Goal: Task Accomplishment & Management: Manage account settings

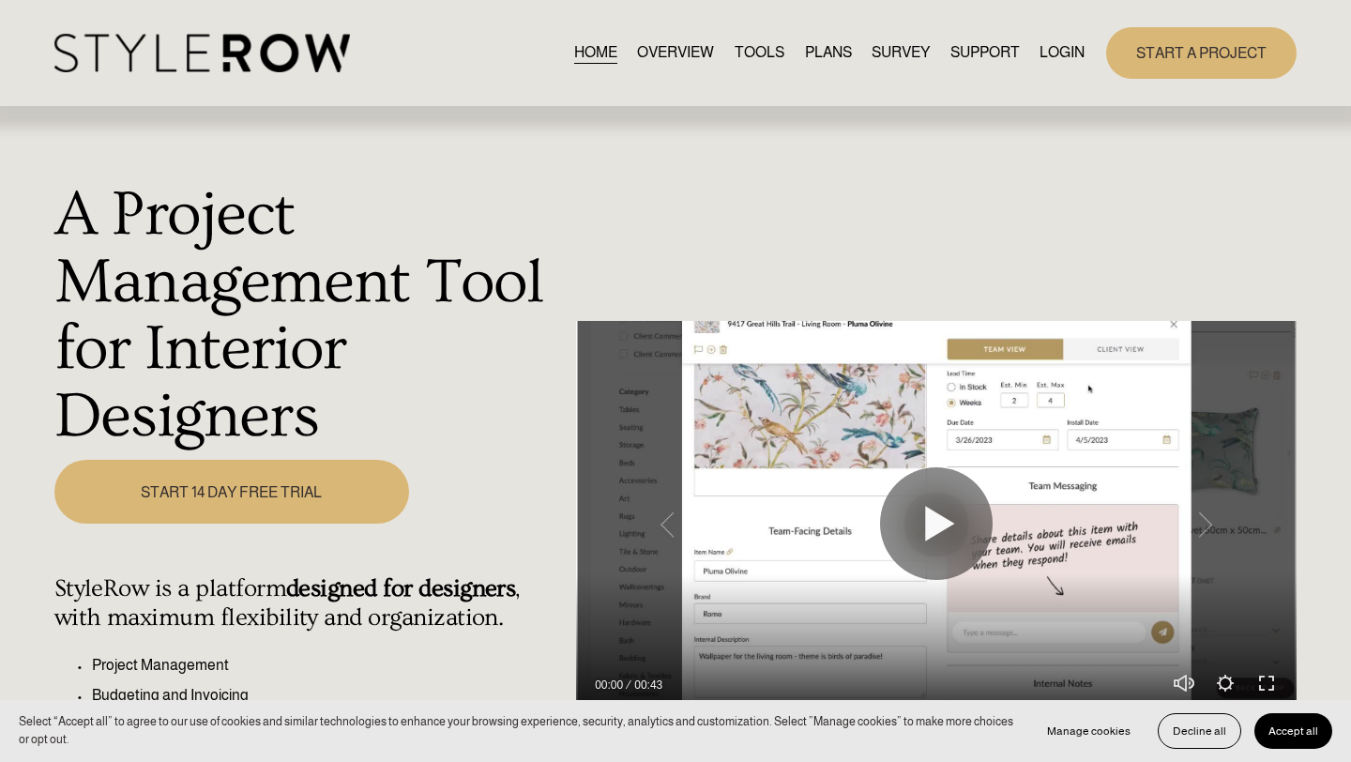
click at [1158, 62] on link "START A PROJECT" at bounding box center [1201, 53] width 190 height 52
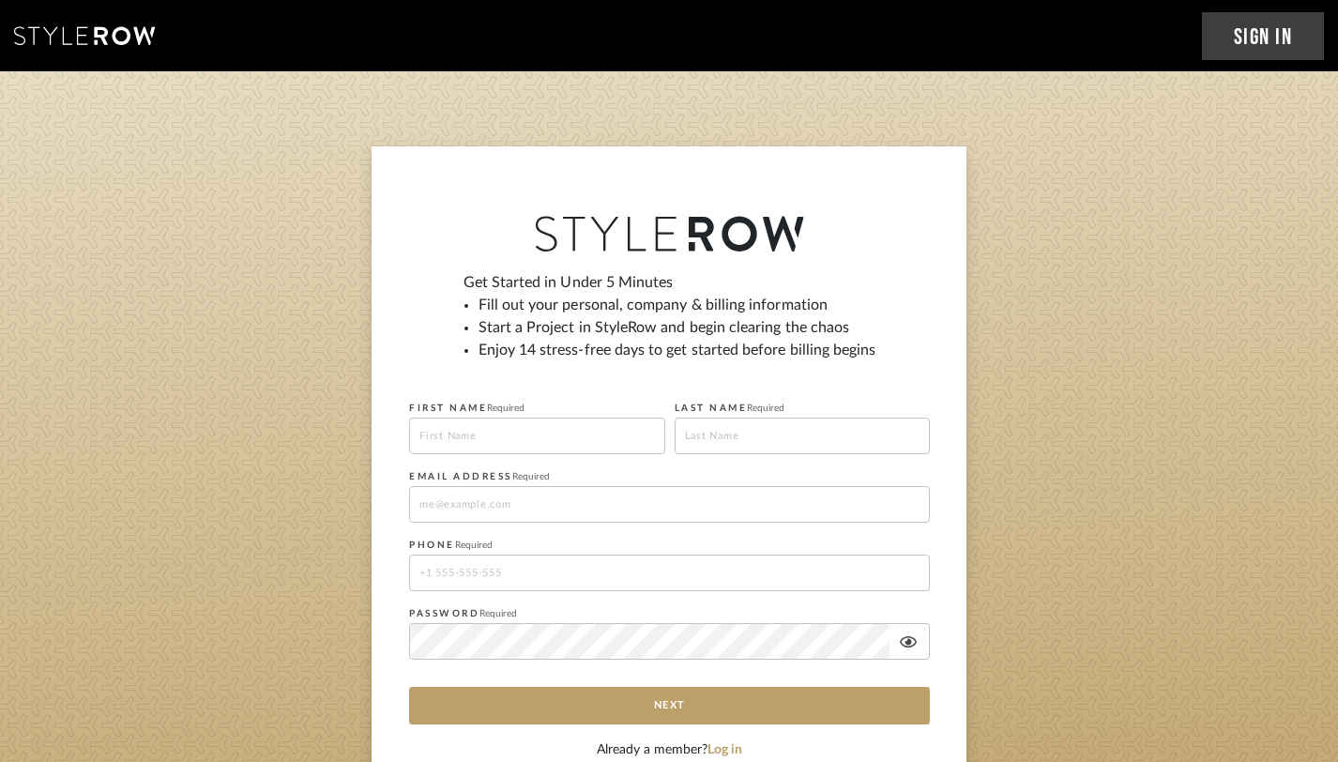
click at [1247, 30] on link "Sign In" at bounding box center [1263, 36] width 123 height 48
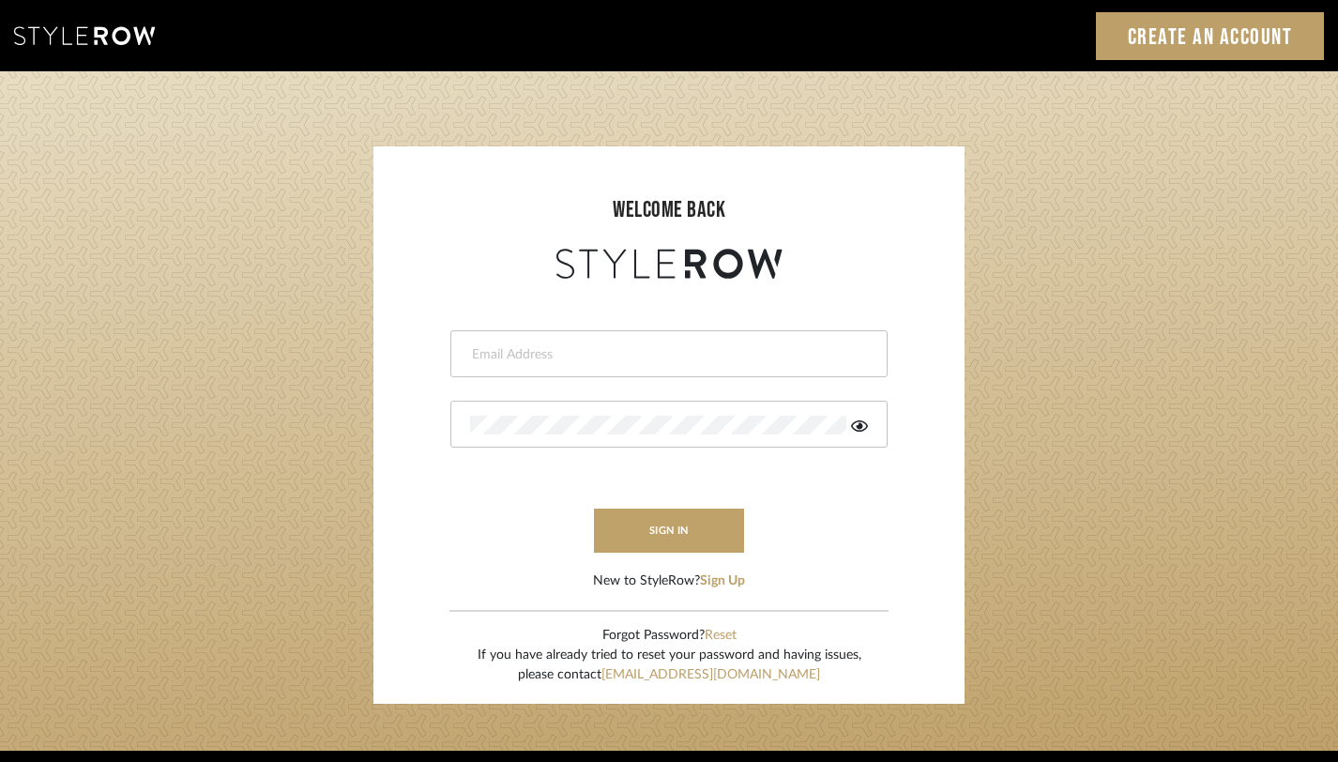
type input "janelli@tfoxproductions.com"
click at [676, 535] on button "sign in" at bounding box center [669, 531] width 150 height 44
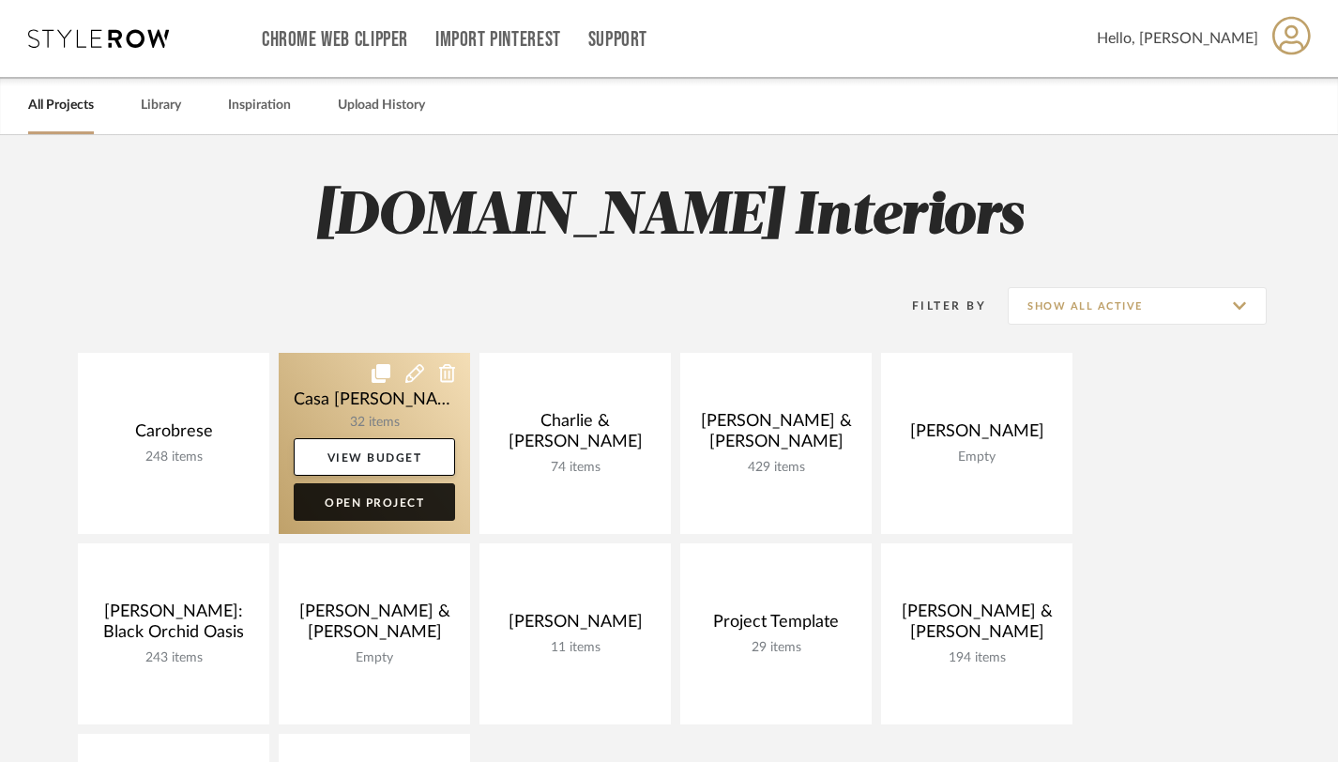
click at [348, 505] on link "Open Project" at bounding box center [374, 502] width 161 height 38
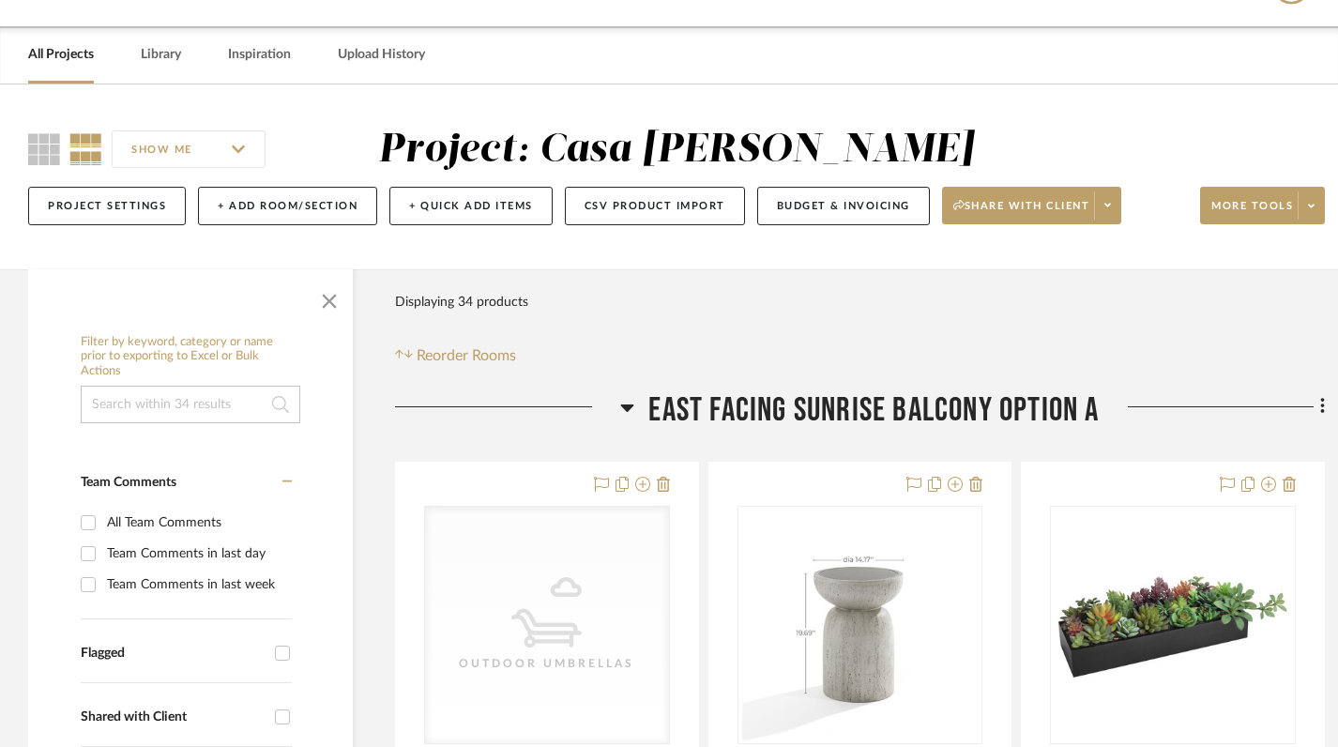
scroll to position [278, 0]
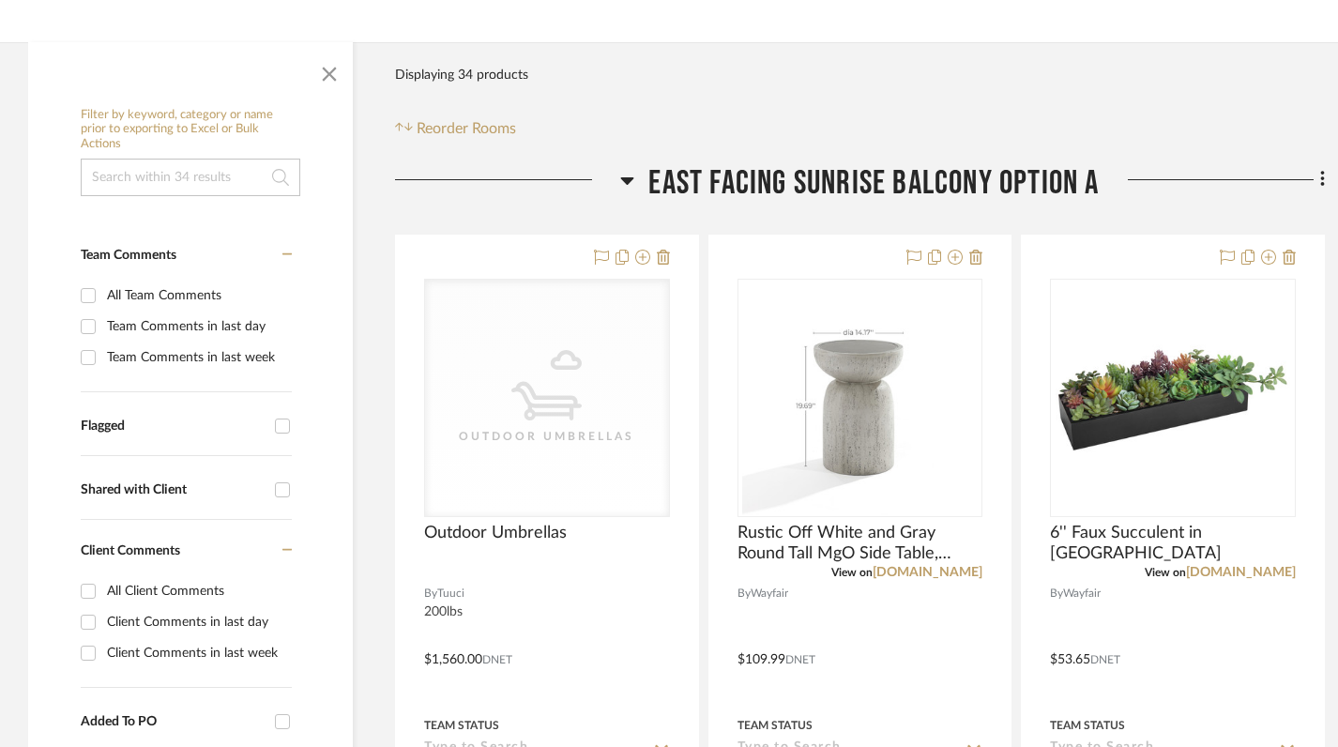
click at [625, 173] on icon at bounding box center [627, 180] width 14 height 23
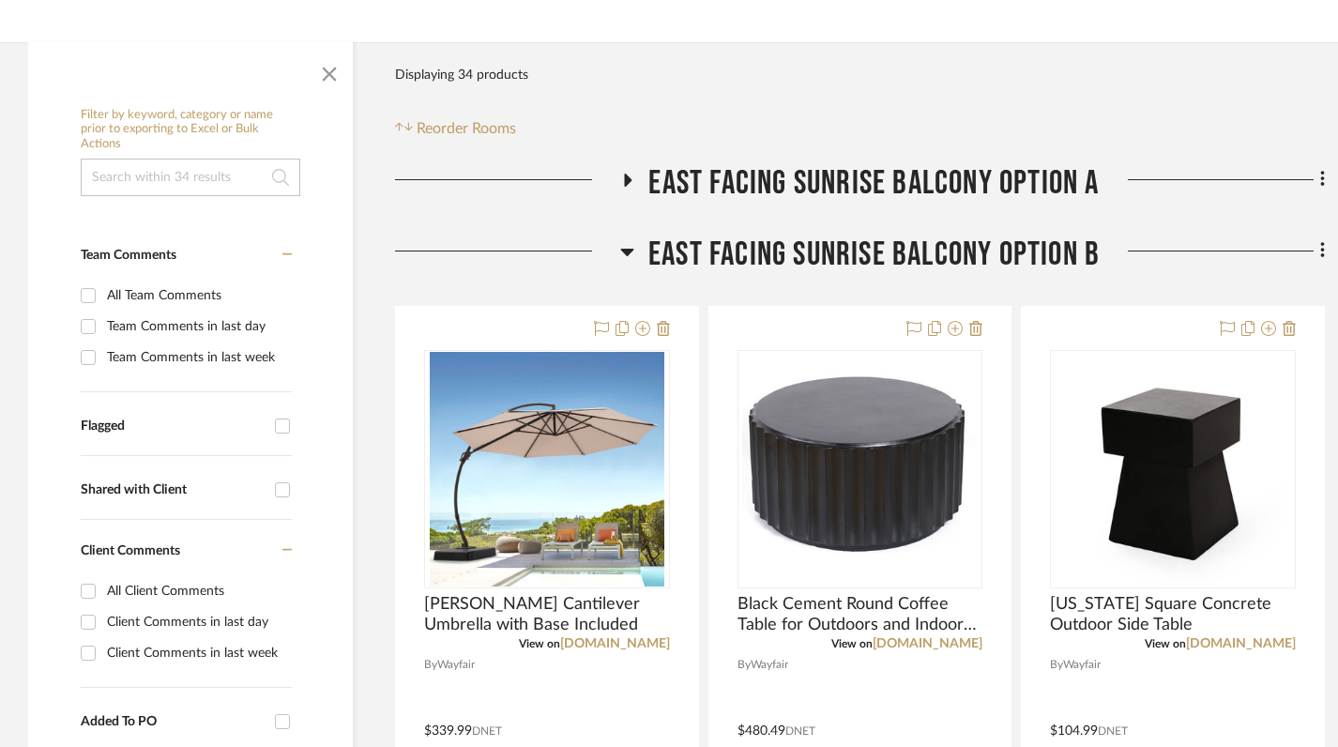
click at [624, 249] on icon at bounding box center [626, 253] width 13 height 8
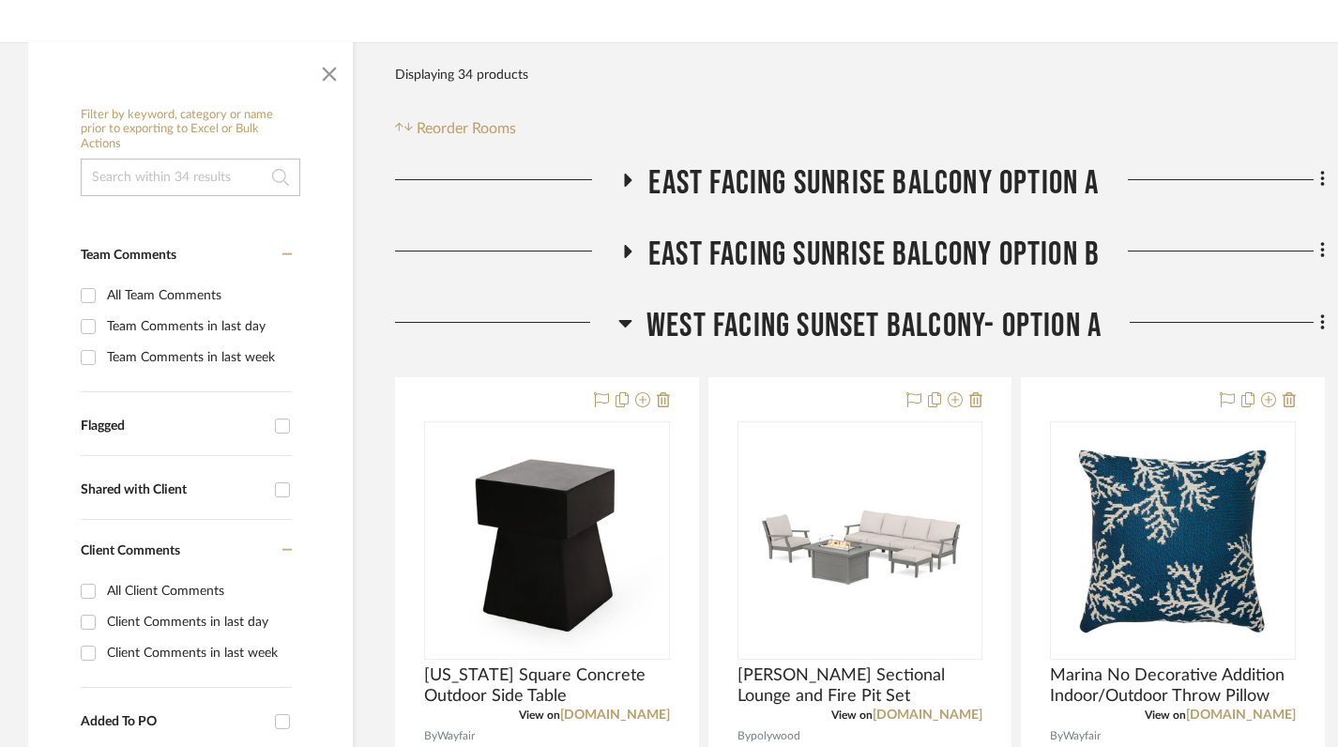
click at [622, 324] on icon at bounding box center [624, 324] width 13 height 8
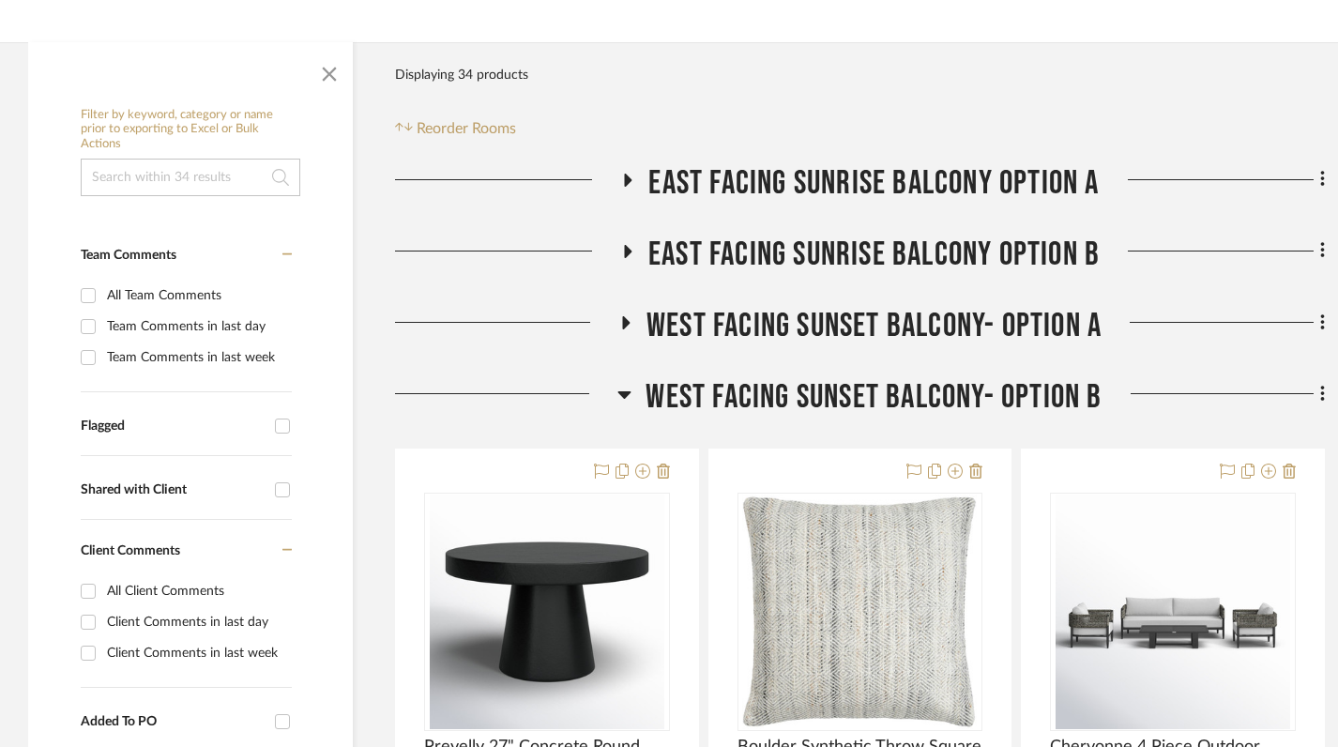
click at [613, 381] on div at bounding box center [506, 401] width 222 height 48
click at [619, 389] on icon at bounding box center [624, 394] width 14 height 23
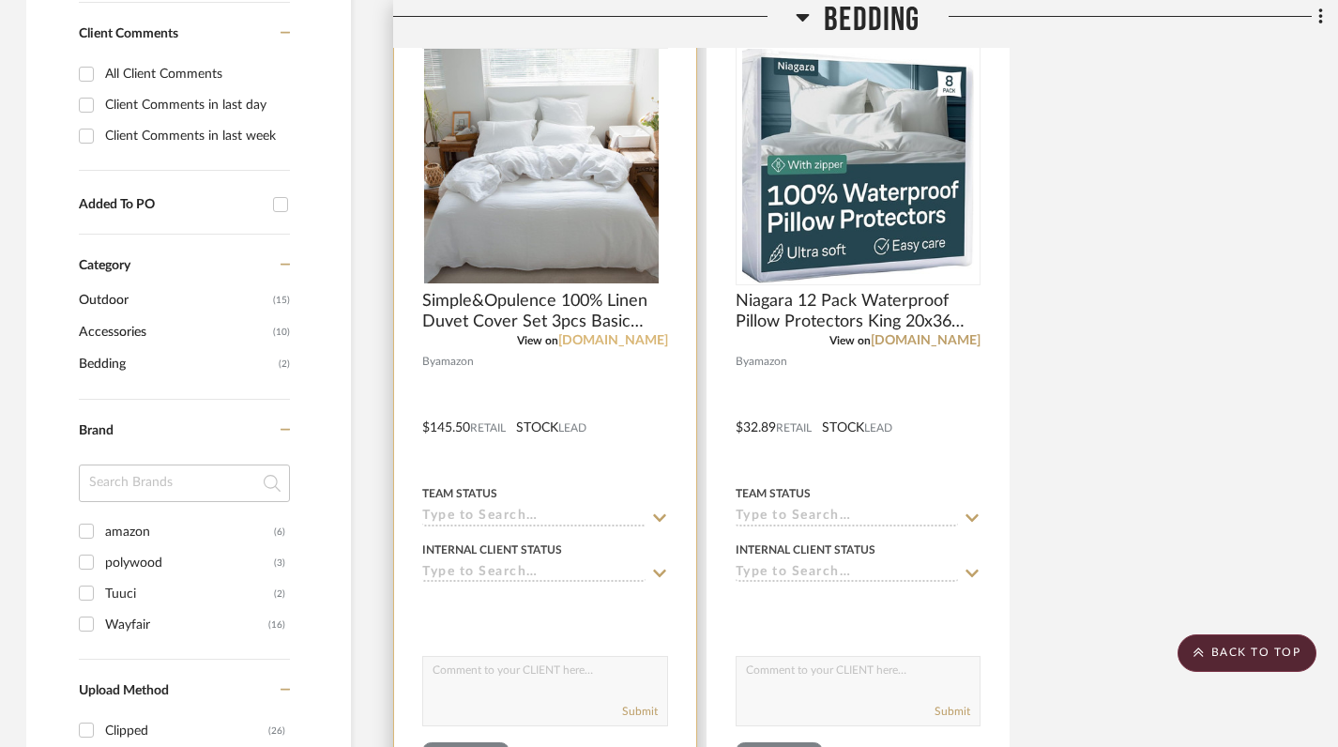
scroll to position [283, 2]
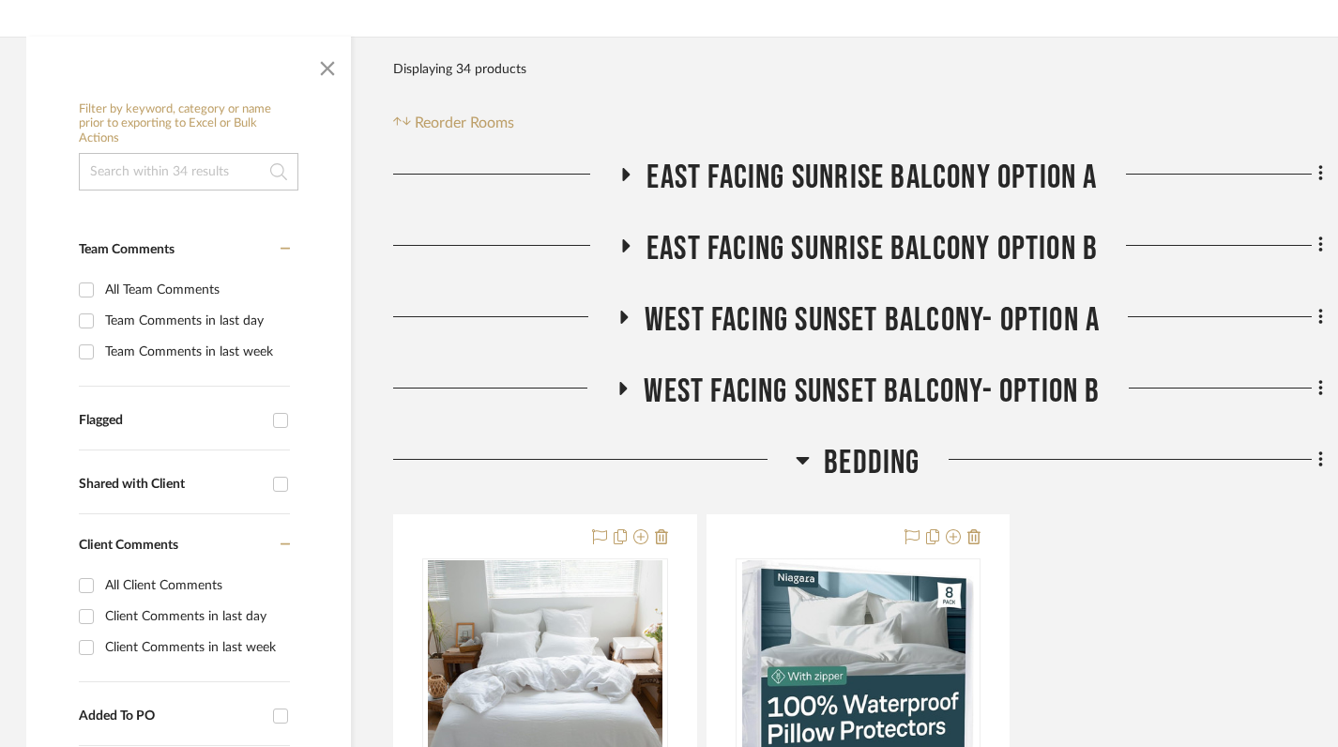
click at [1313, 465] on fa-icon at bounding box center [1318, 461] width 12 height 31
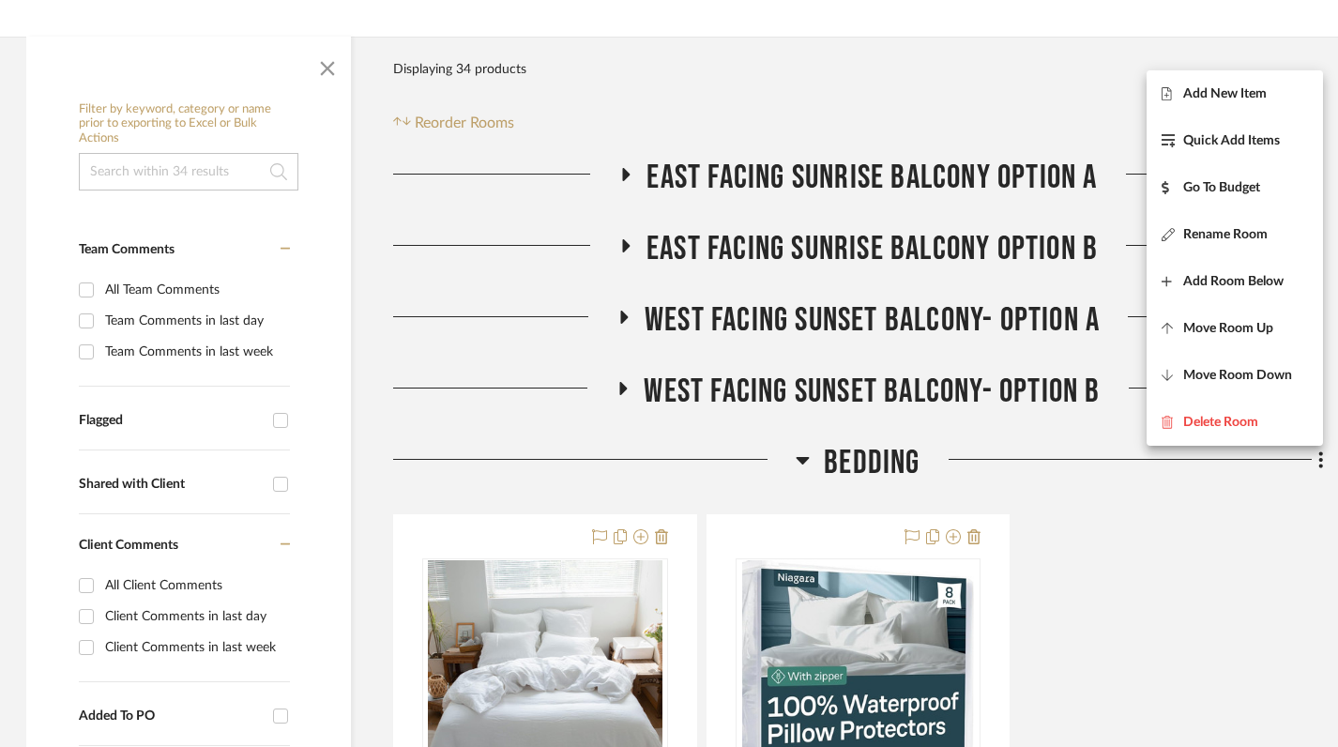
click at [1166, 579] on div at bounding box center [669, 373] width 1338 height 747
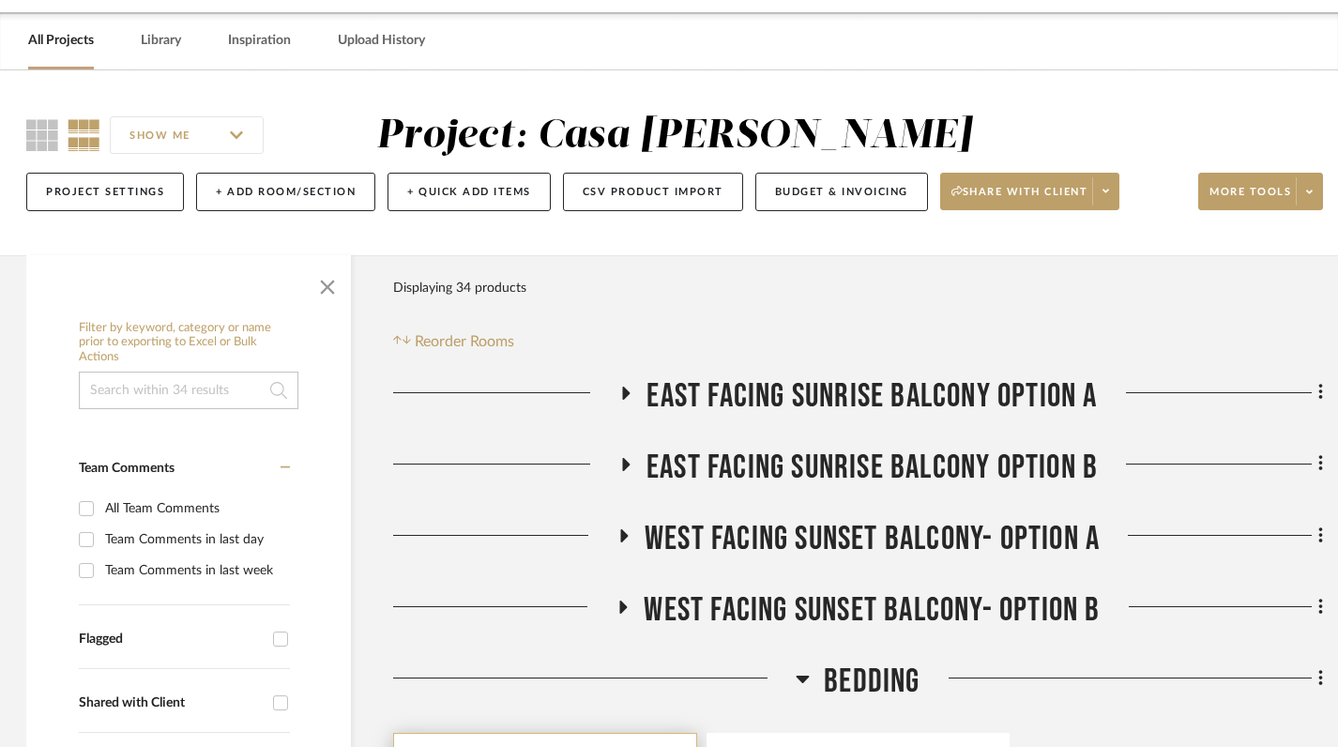
scroll to position [59, 2]
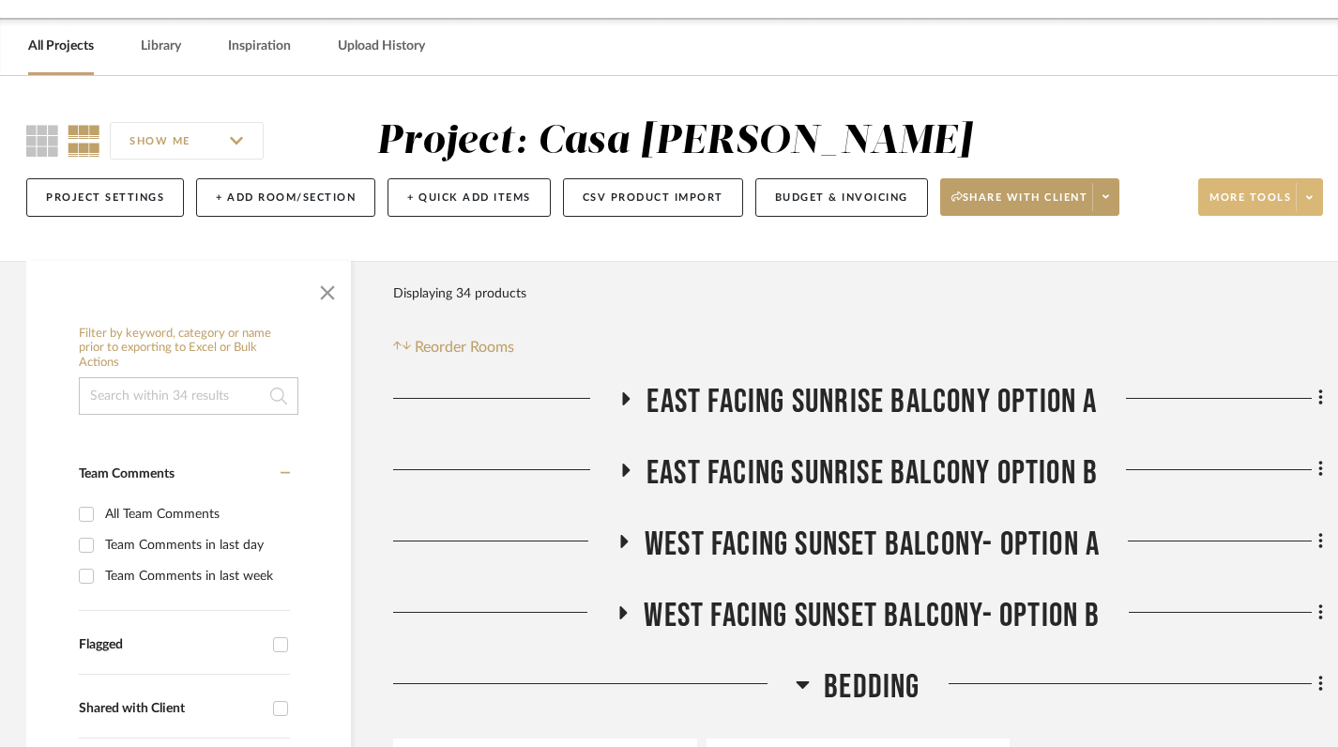
click at [1302, 198] on span at bounding box center [1309, 197] width 26 height 28
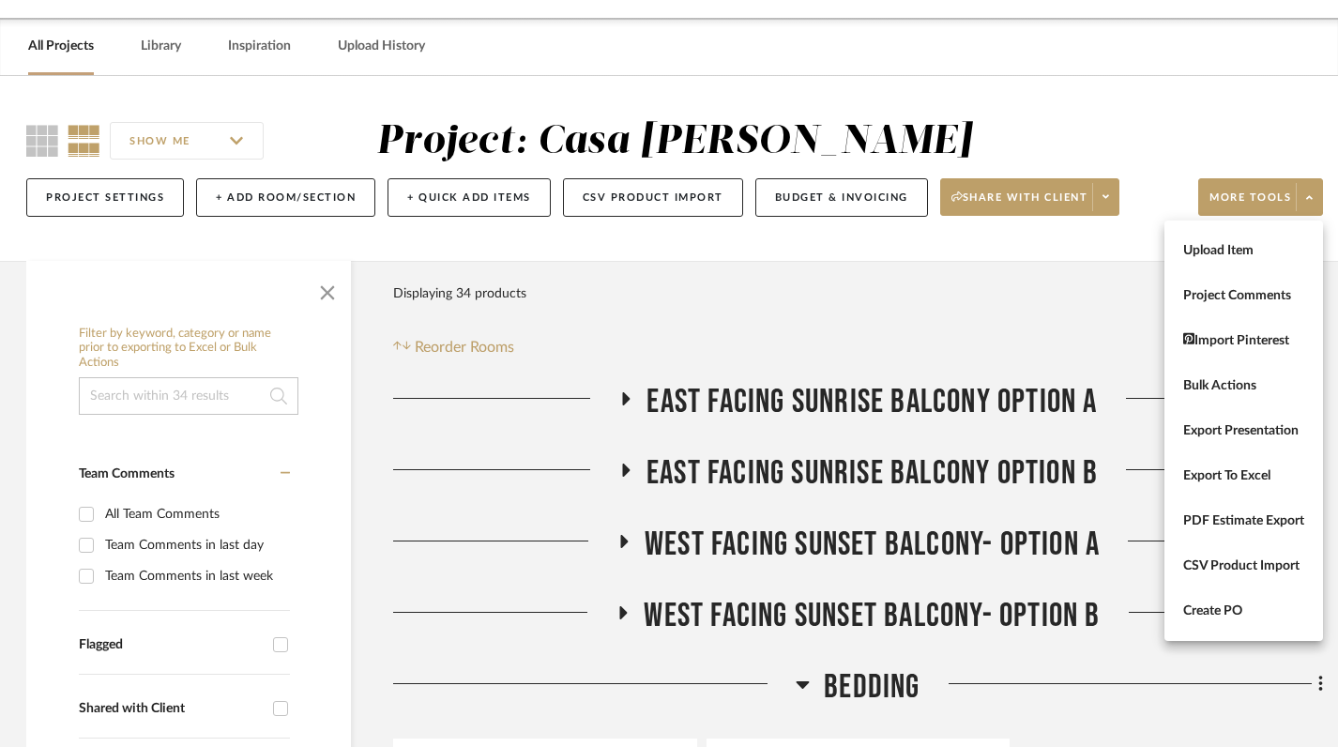
click at [67, 49] on div at bounding box center [669, 373] width 1338 height 747
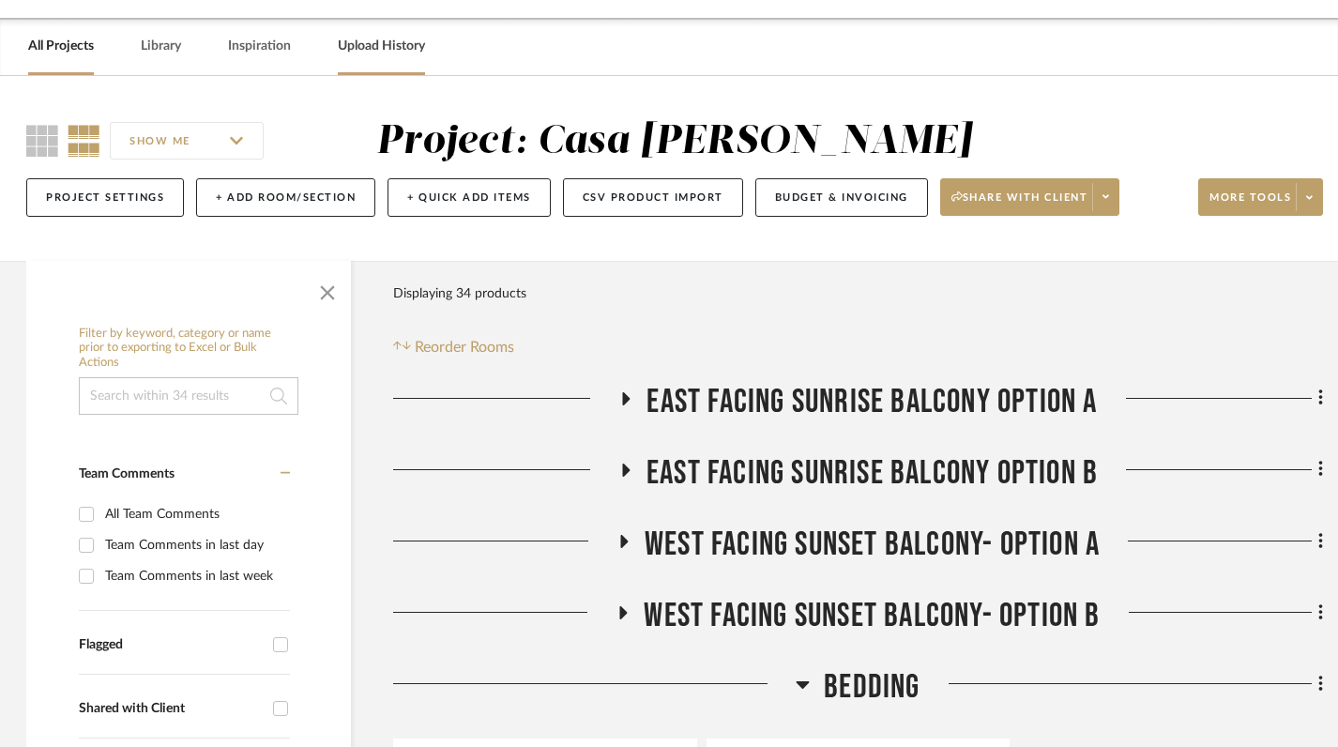
click at [369, 43] on link "Upload History" at bounding box center [381, 46] width 87 height 25
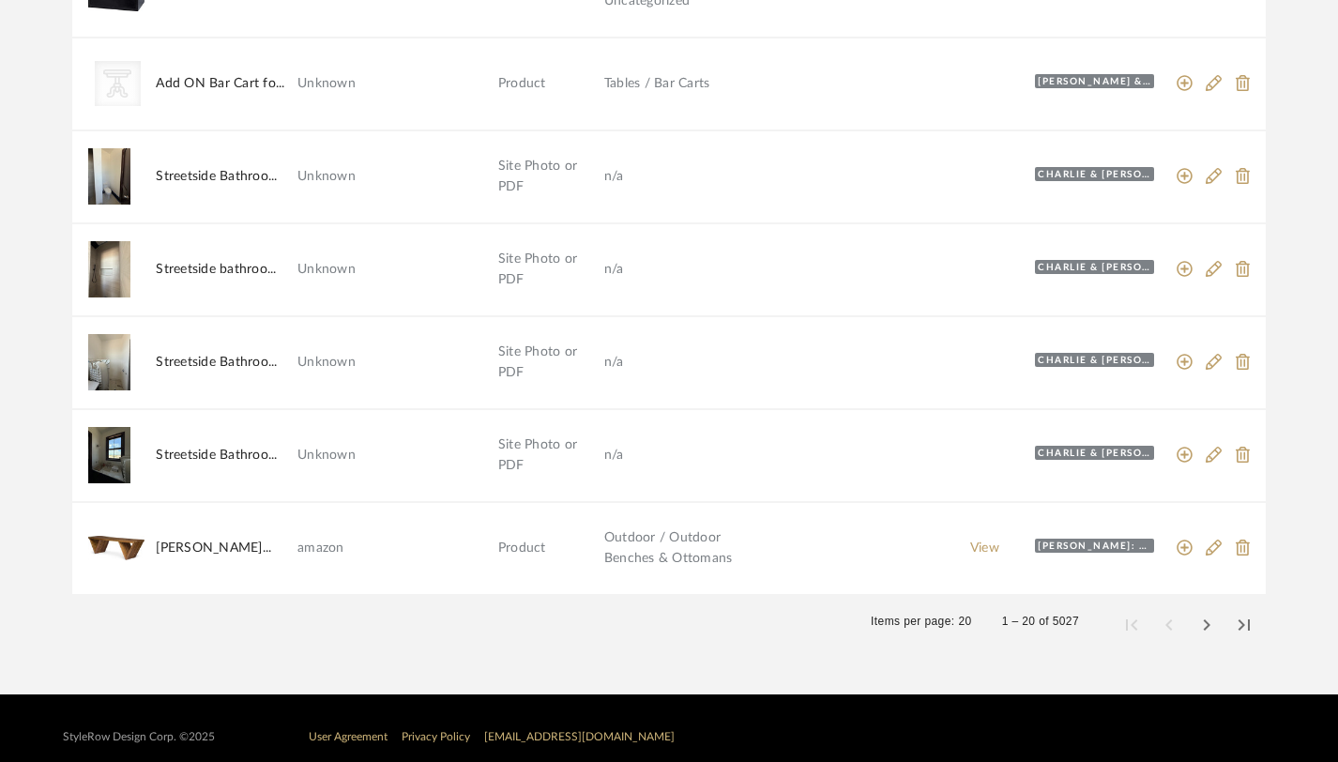
scroll to position [1587, 0]
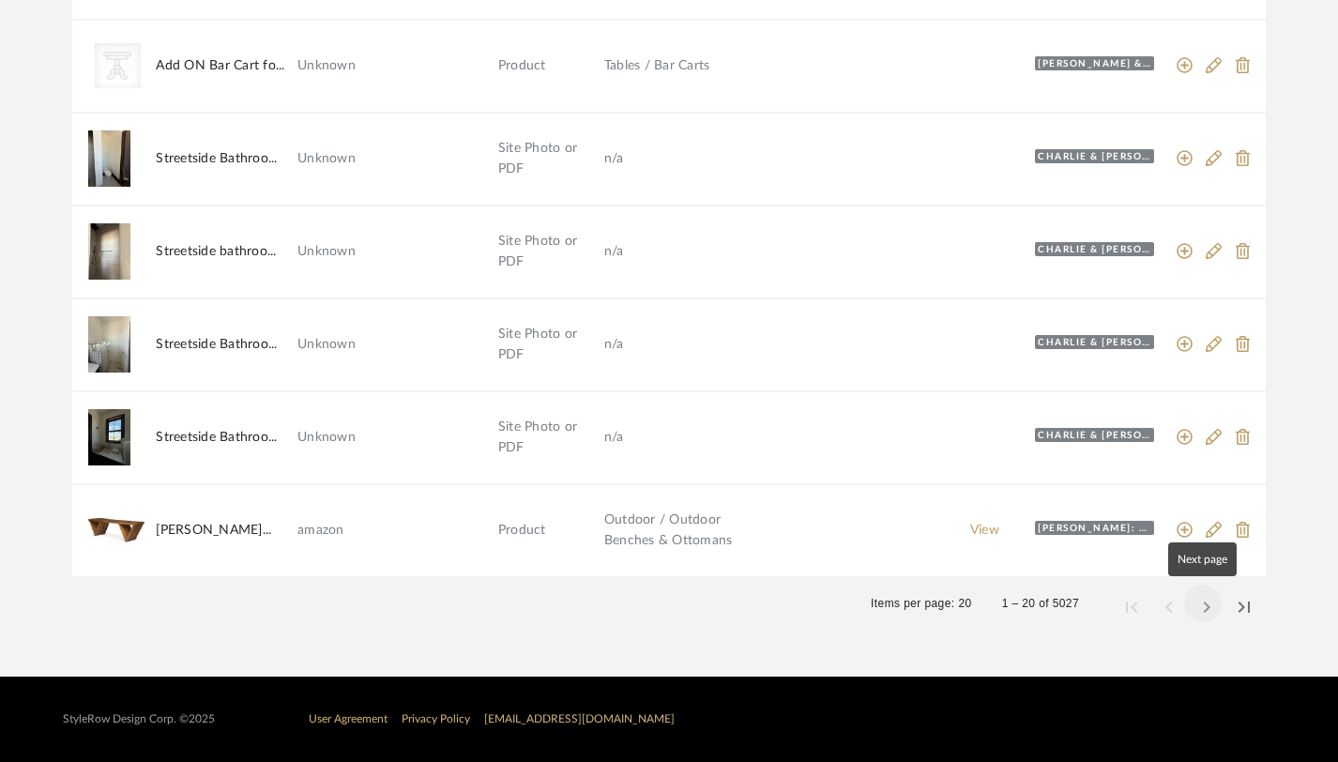
click at [1206, 602] on span "Next page" at bounding box center [1202, 603] width 45 height 45
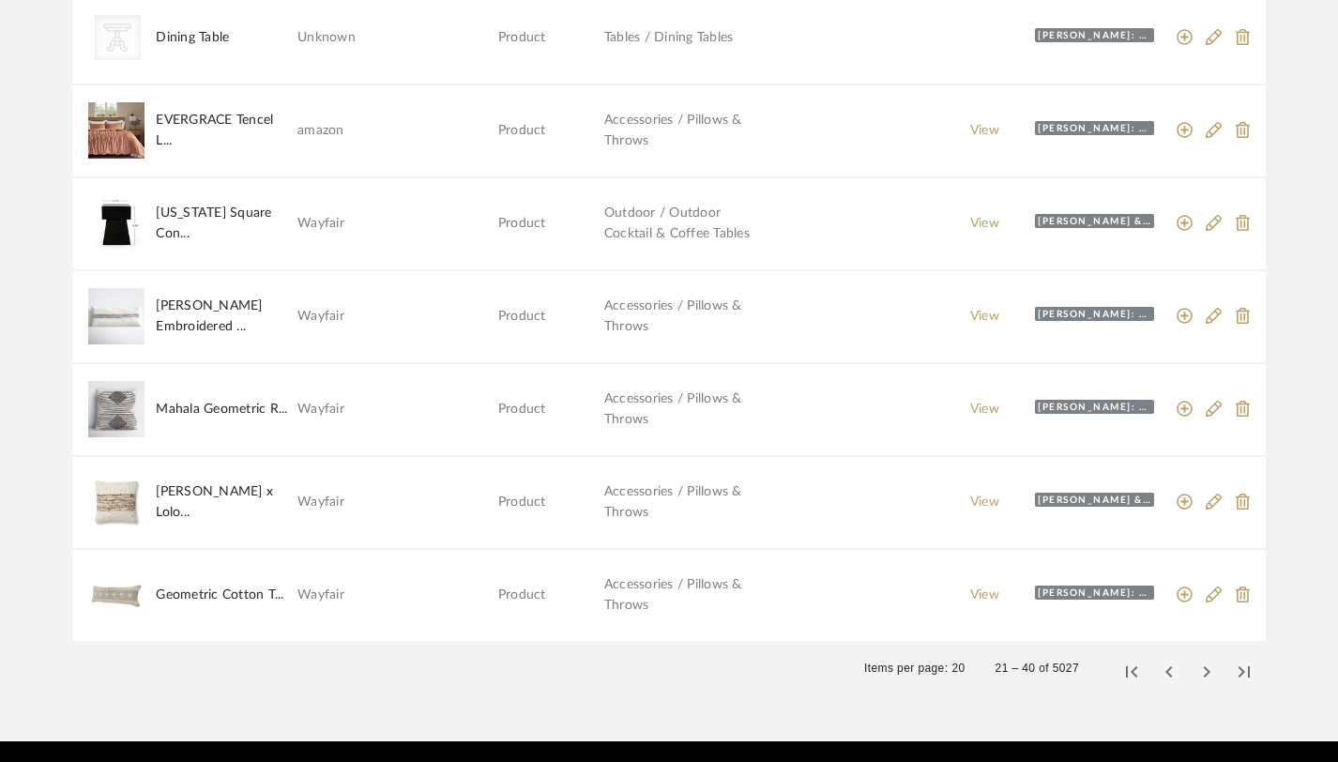
scroll to position [1516, 0]
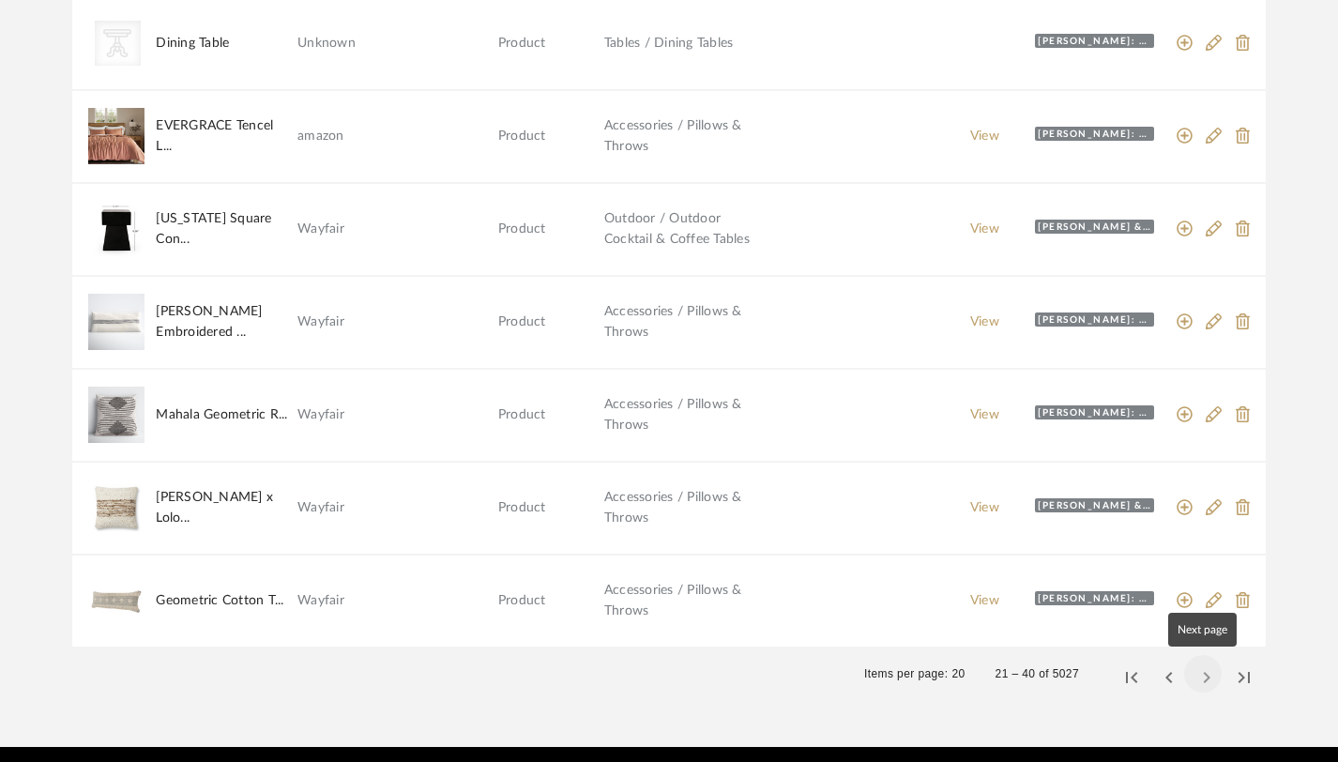
click at [1200, 676] on span "Next page" at bounding box center [1202, 673] width 45 height 45
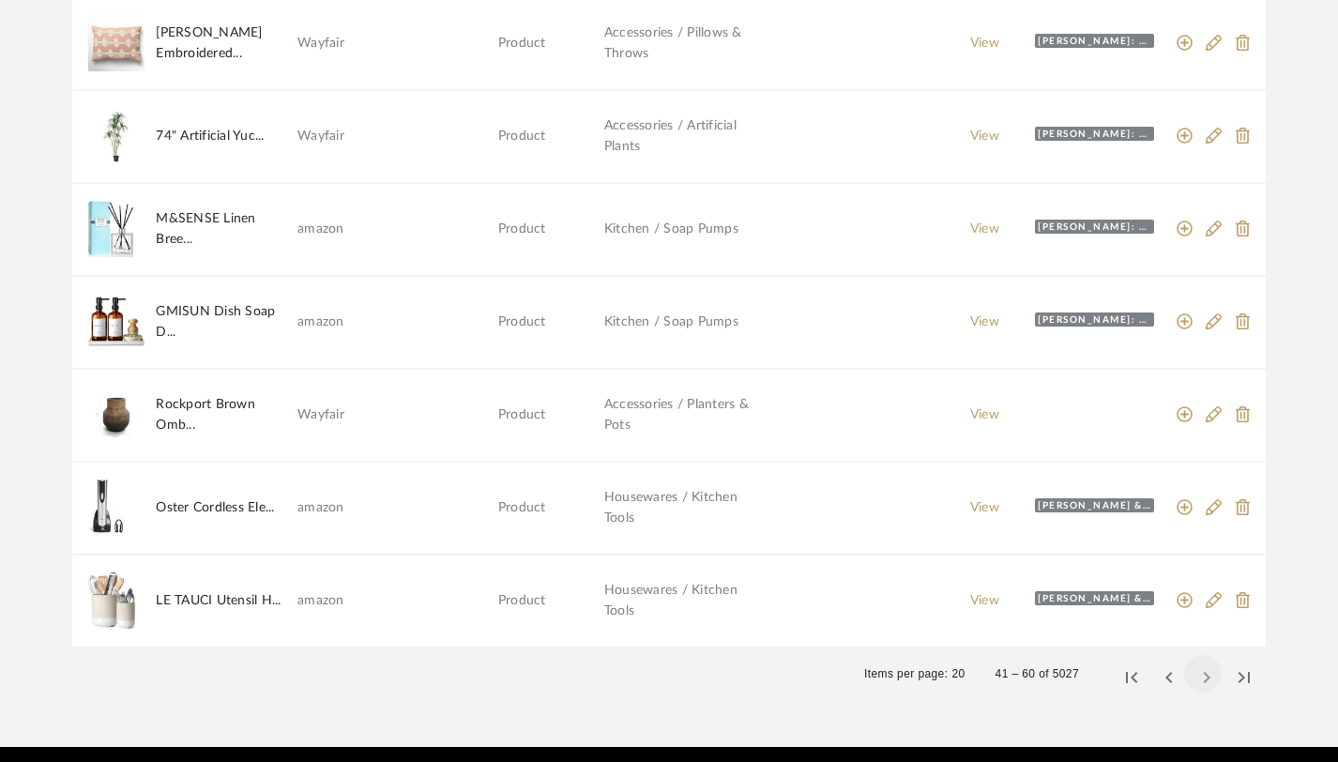
click at [1200, 676] on span "Next page" at bounding box center [1202, 673] width 45 height 45
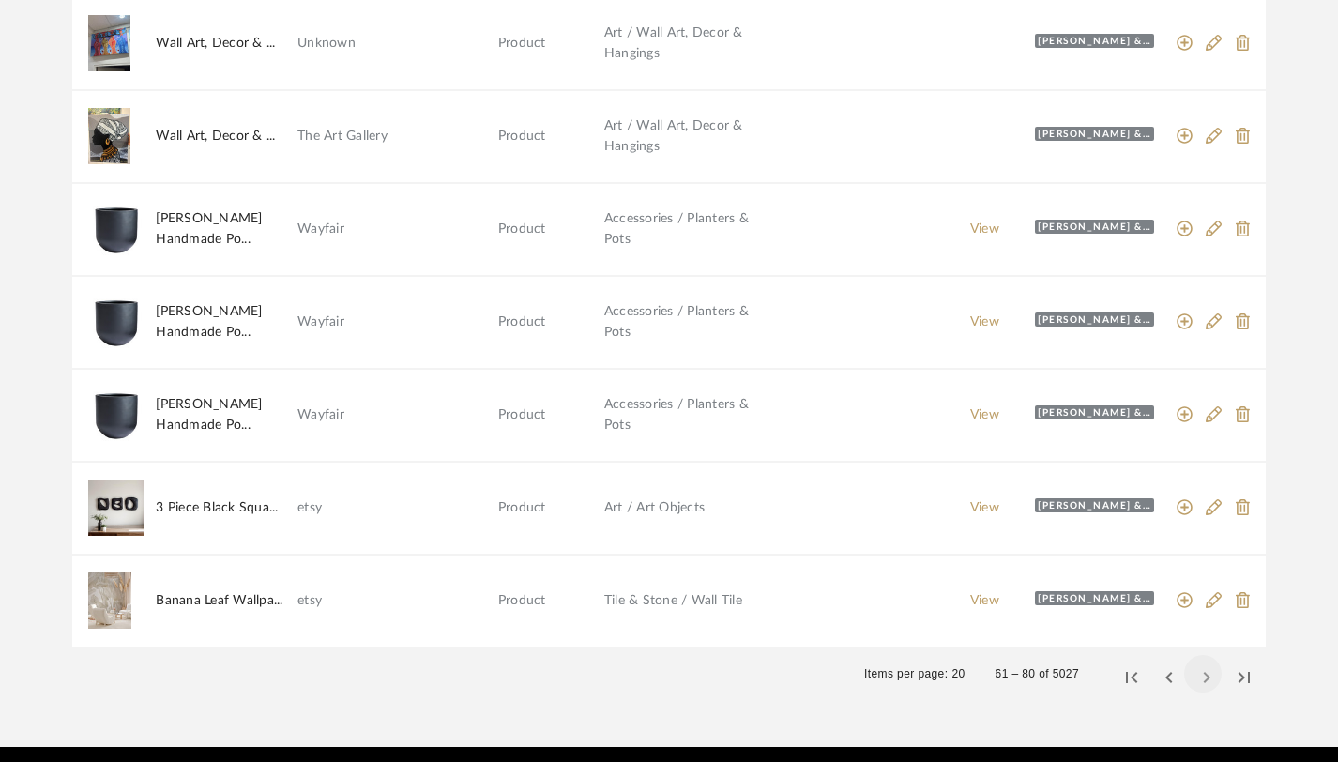
click at [1200, 676] on span "Next page" at bounding box center [1202, 673] width 45 height 45
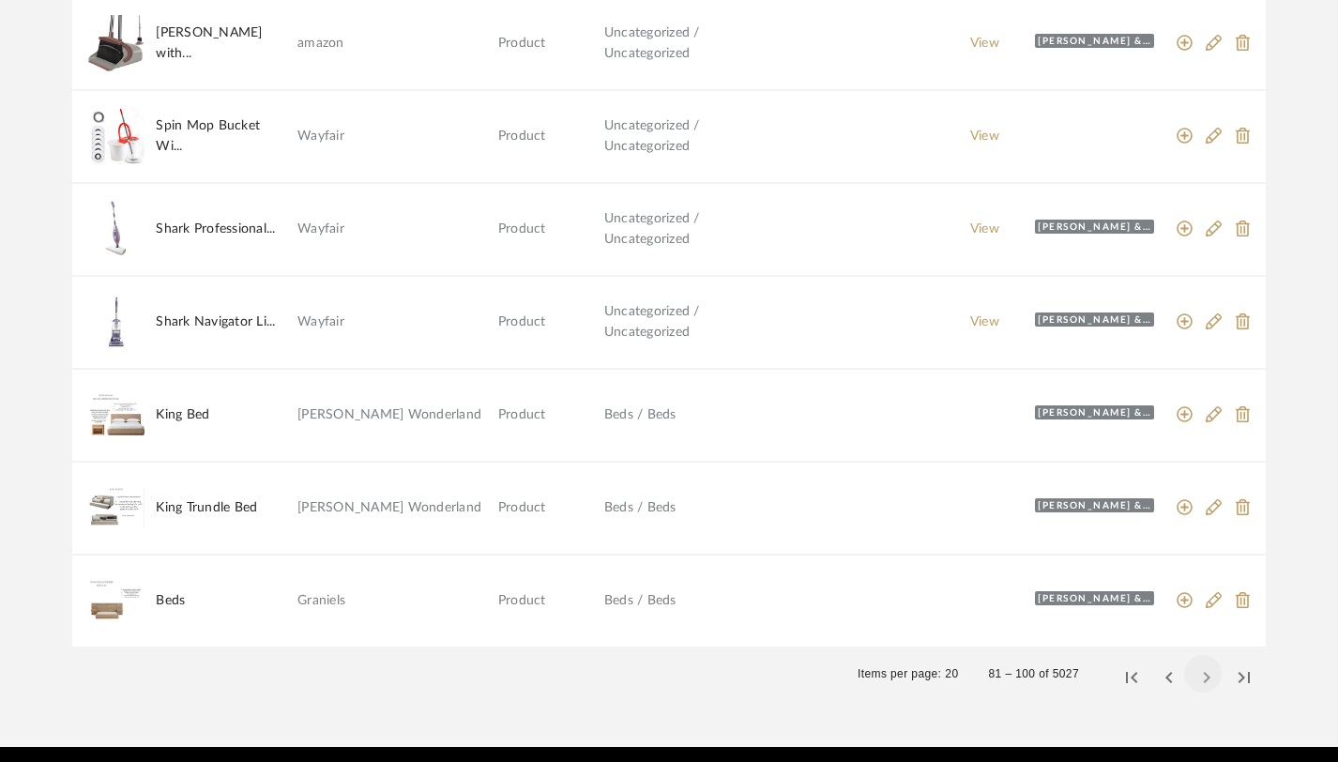
click at [1200, 676] on span "Next page" at bounding box center [1202, 673] width 45 height 45
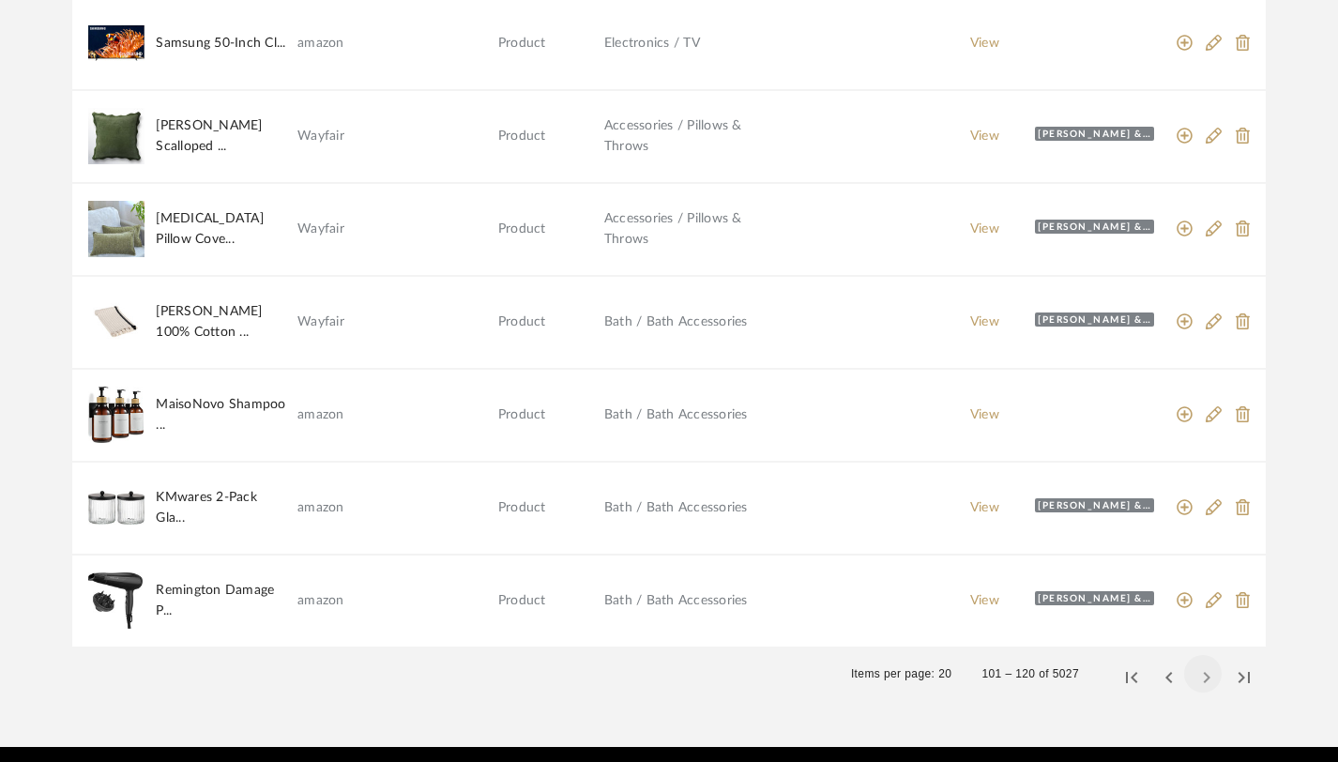
click at [1200, 676] on span "Next page" at bounding box center [1202, 673] width 45 height 45
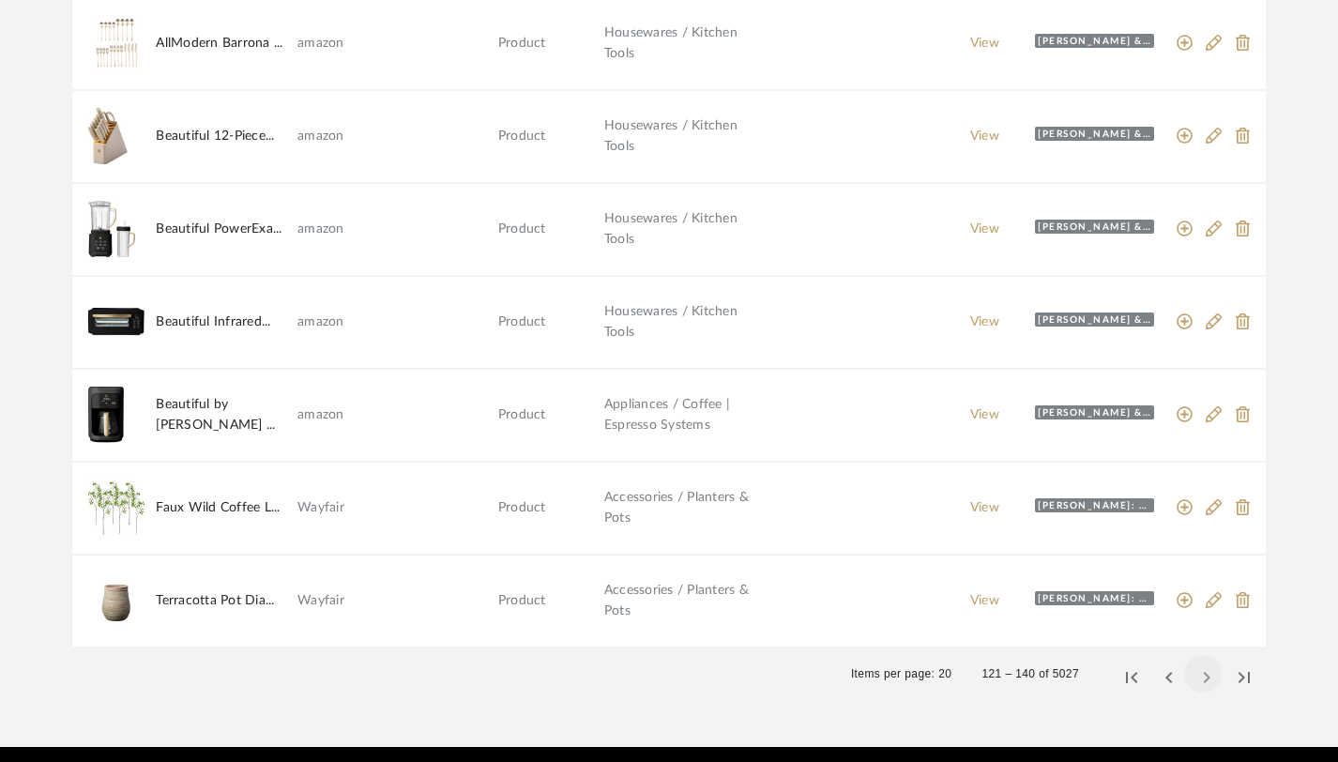
click at [1200, 676] on span "Next page" at bounding box center [1202, 673] width 45 height 45
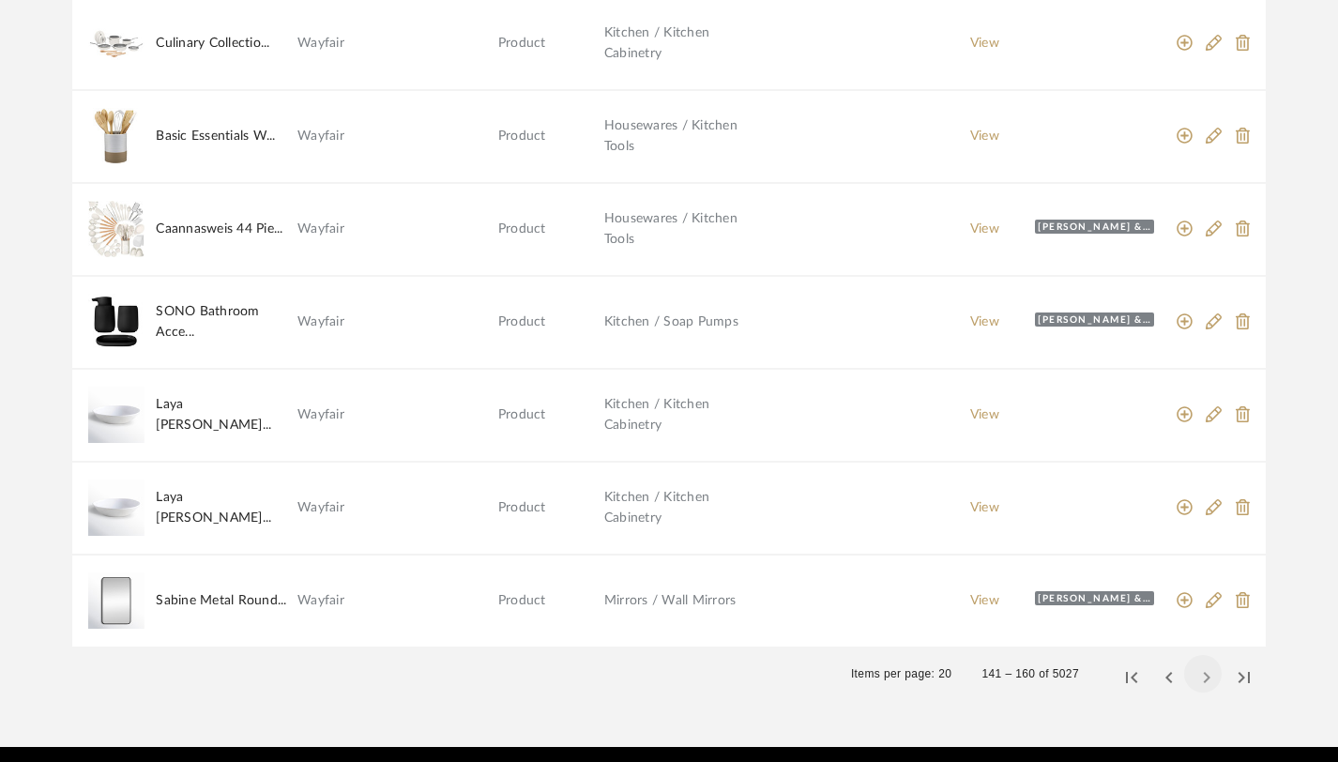
click at [1200, 676] on span "Next page" at bounding box center [1202, 673] width 45 height 45
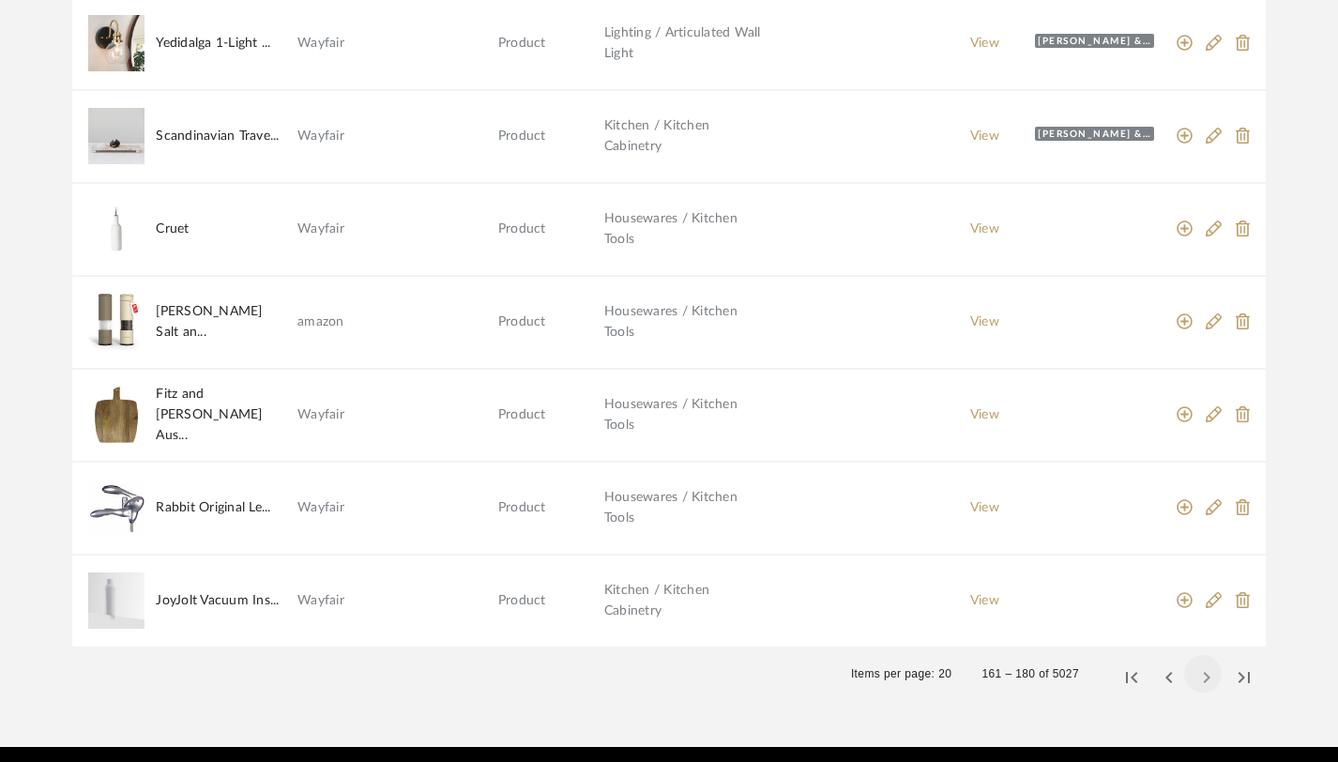
click at [1200, 676] on span "Next page" at bounding box center [1202, 673] width 45 height 45
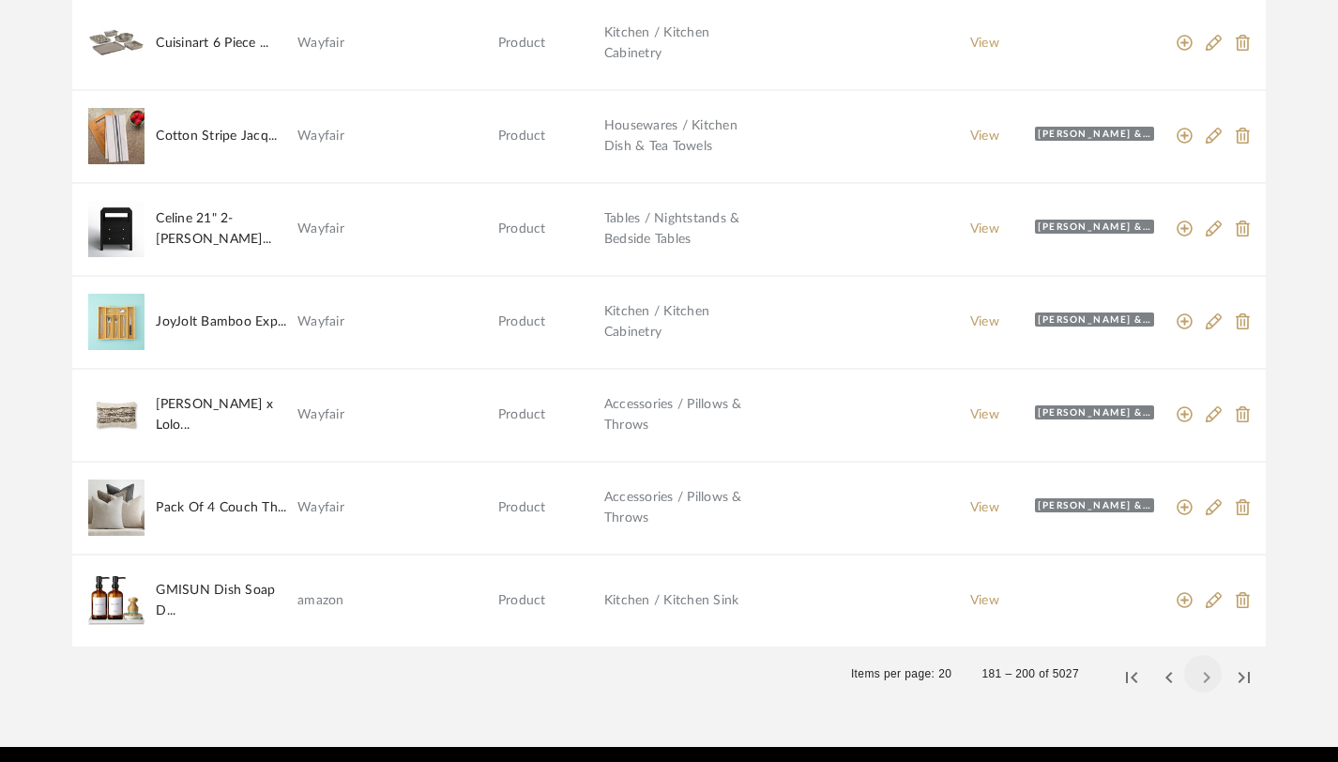
click at [1200, 676] on span "Next page" at bounding box center [1202, 673] width 45 height 45
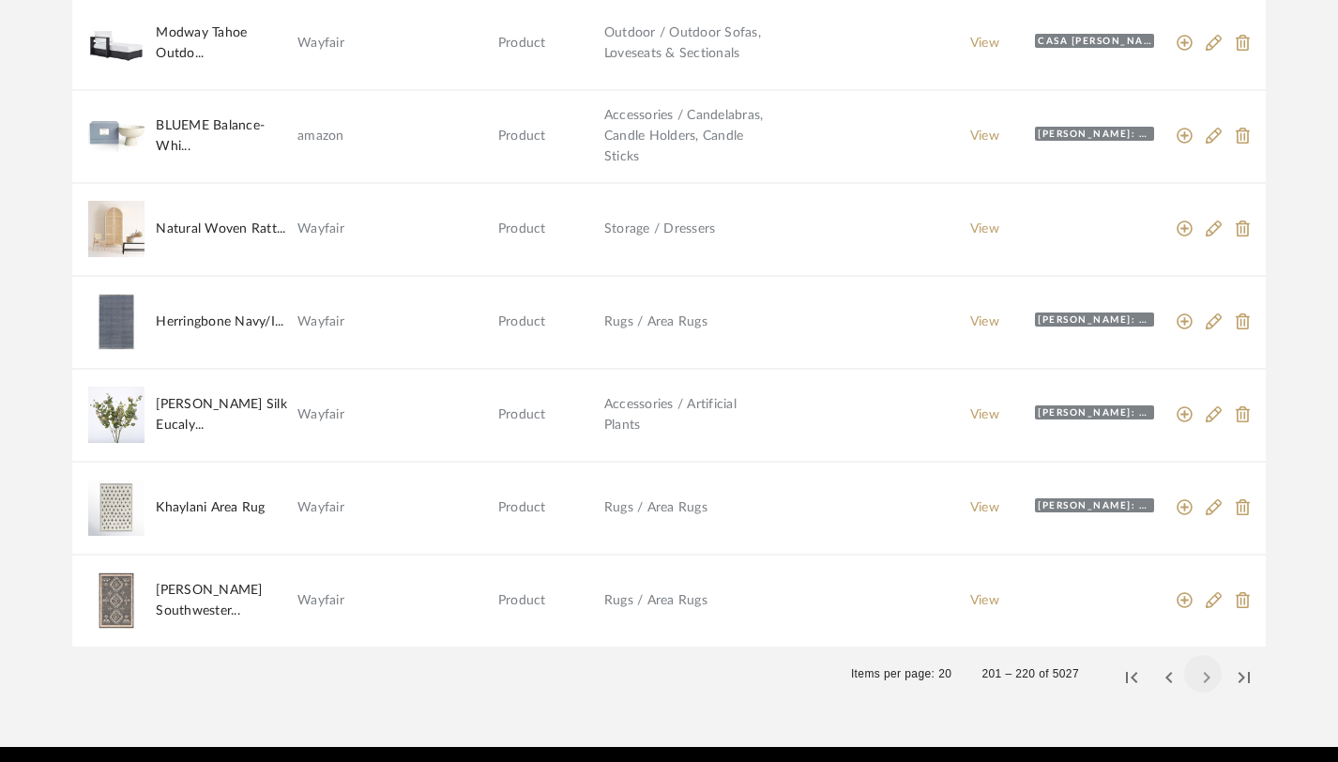
click at [1200, 676] on span "Next page" at bounding box center [1202, 673] width 45 height 45
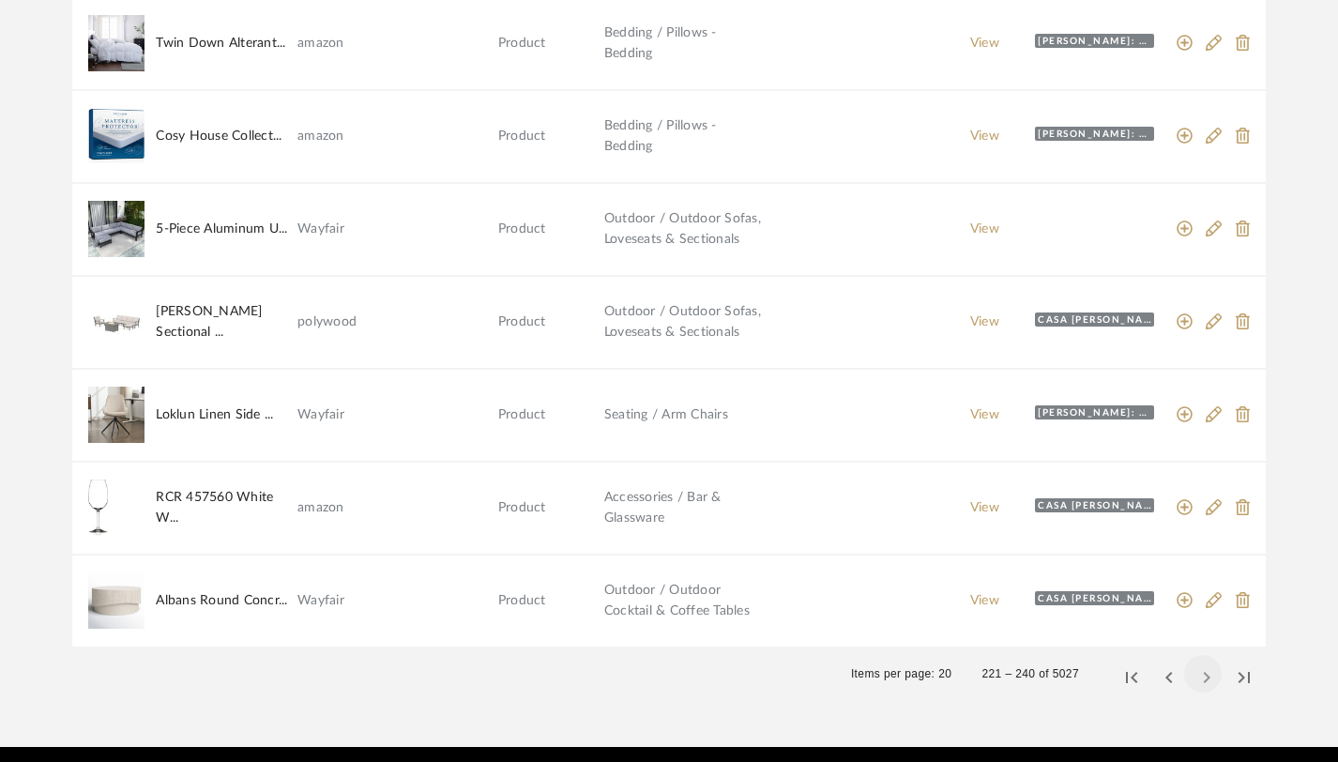
click at [1200, 676] on span "Next page" at bounding box center [1202, 673] width 45 height 45
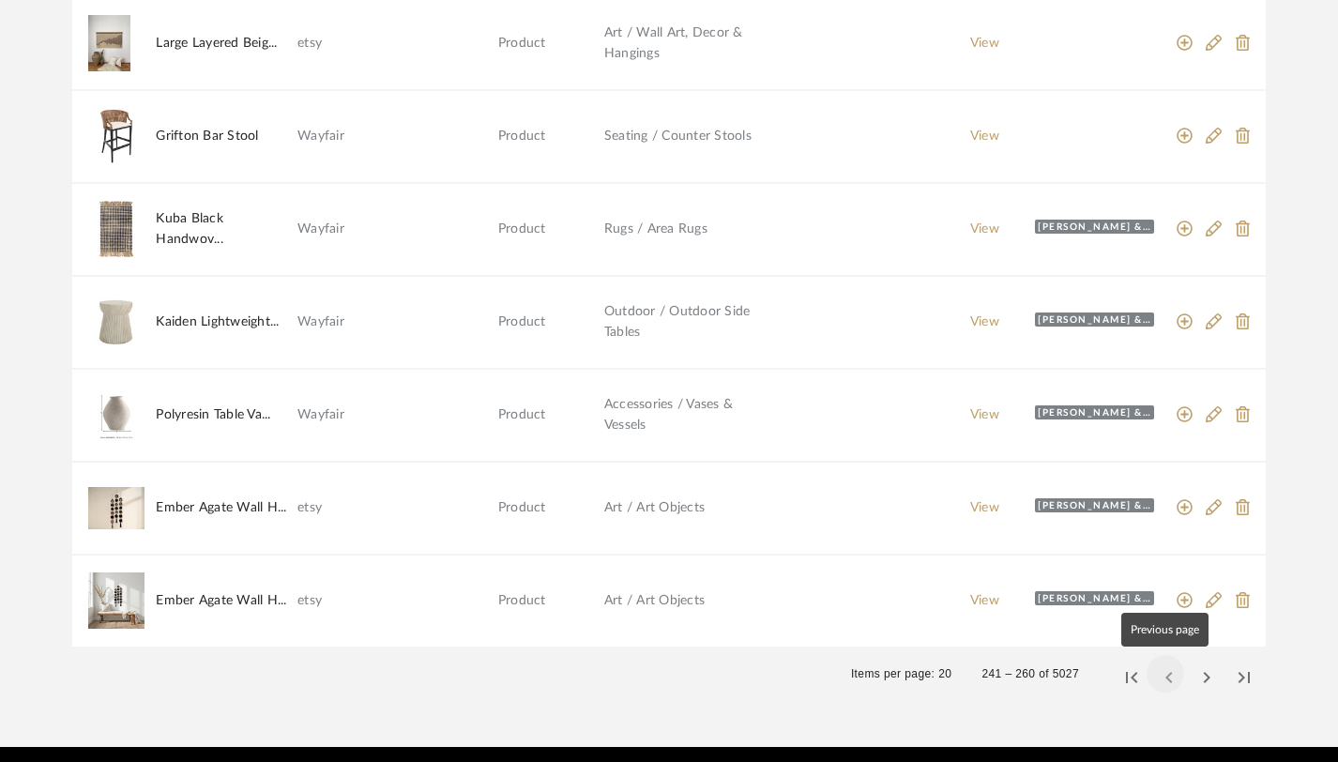
click at [1164, 675] on span "Previous page" at bounding box center [1165, 673] width 45 height 45
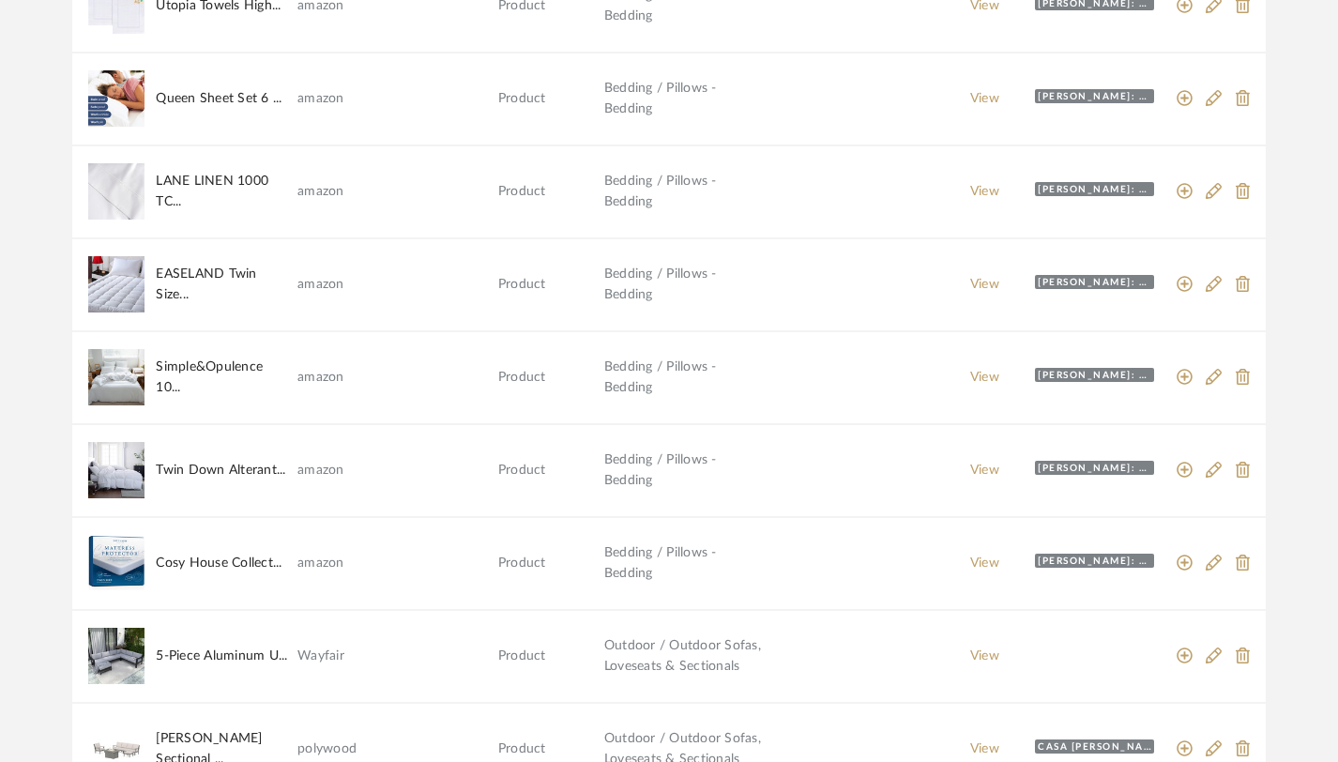
scroll to position [1088, 0]
click at [194, 177] on td "LANE LINEN 1000 TC..." at bounding box center [227, 192] width 142 height 41
click at [635, 175] on td "Bedding / Pillows - Bedding" at bounding box center [691, 192] width 174 height 41
click at [1208, 190] on icon at bounding box center [1214, 192] width 17 height 17
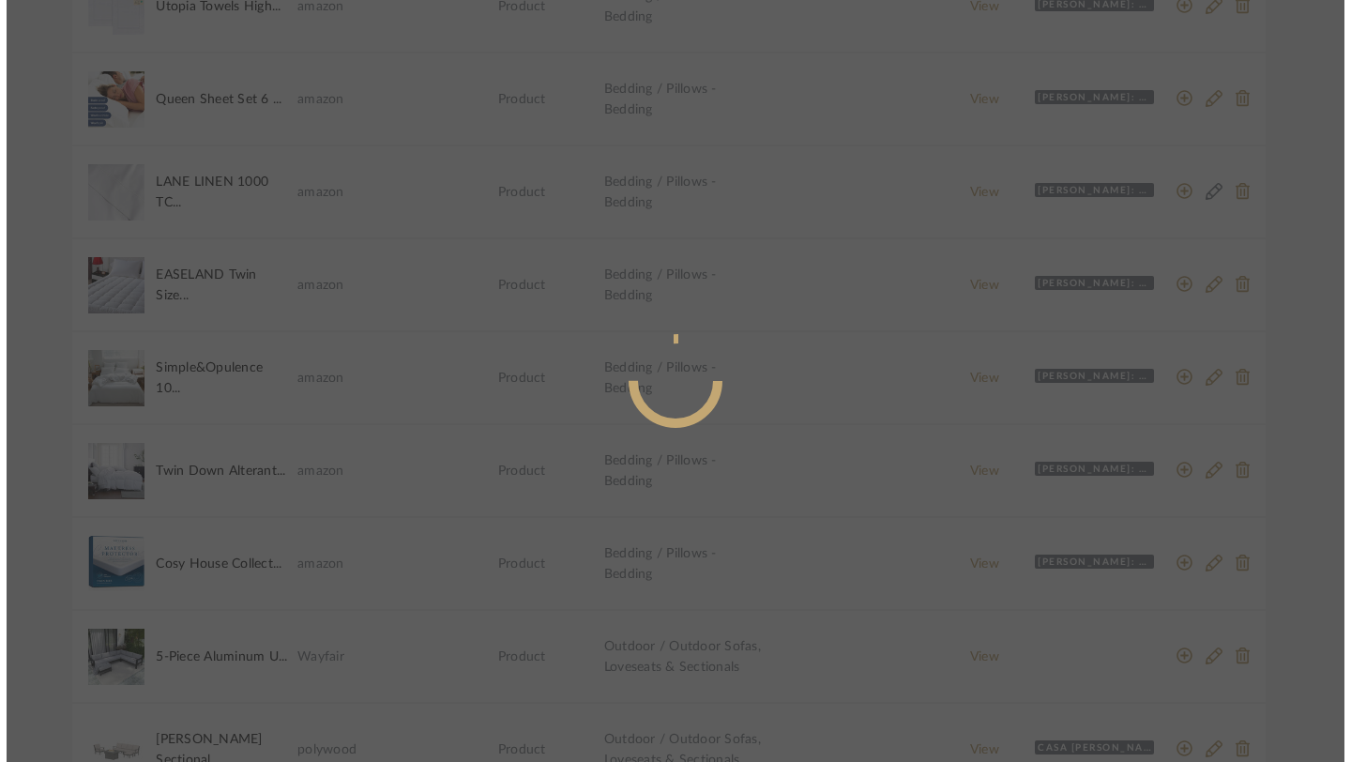
scroll to position [0, 0]
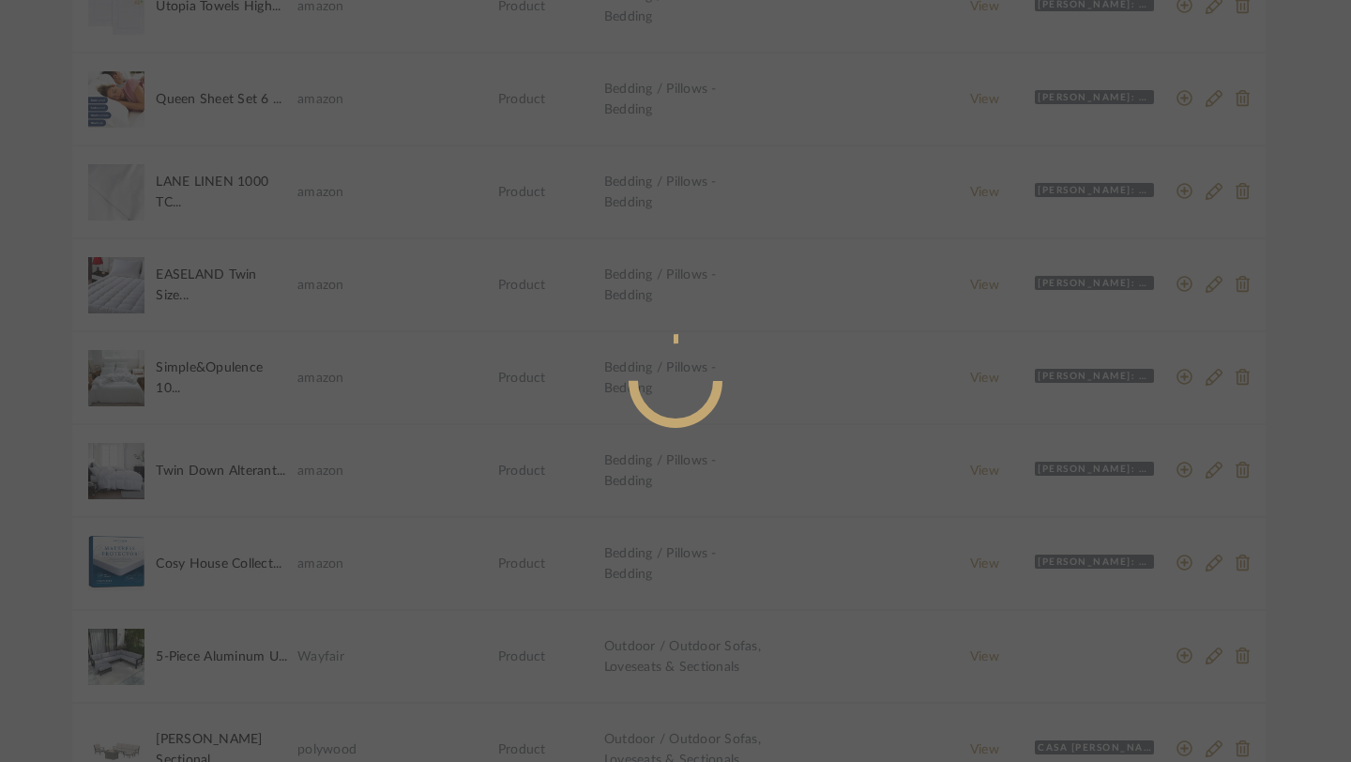
radio input "true"
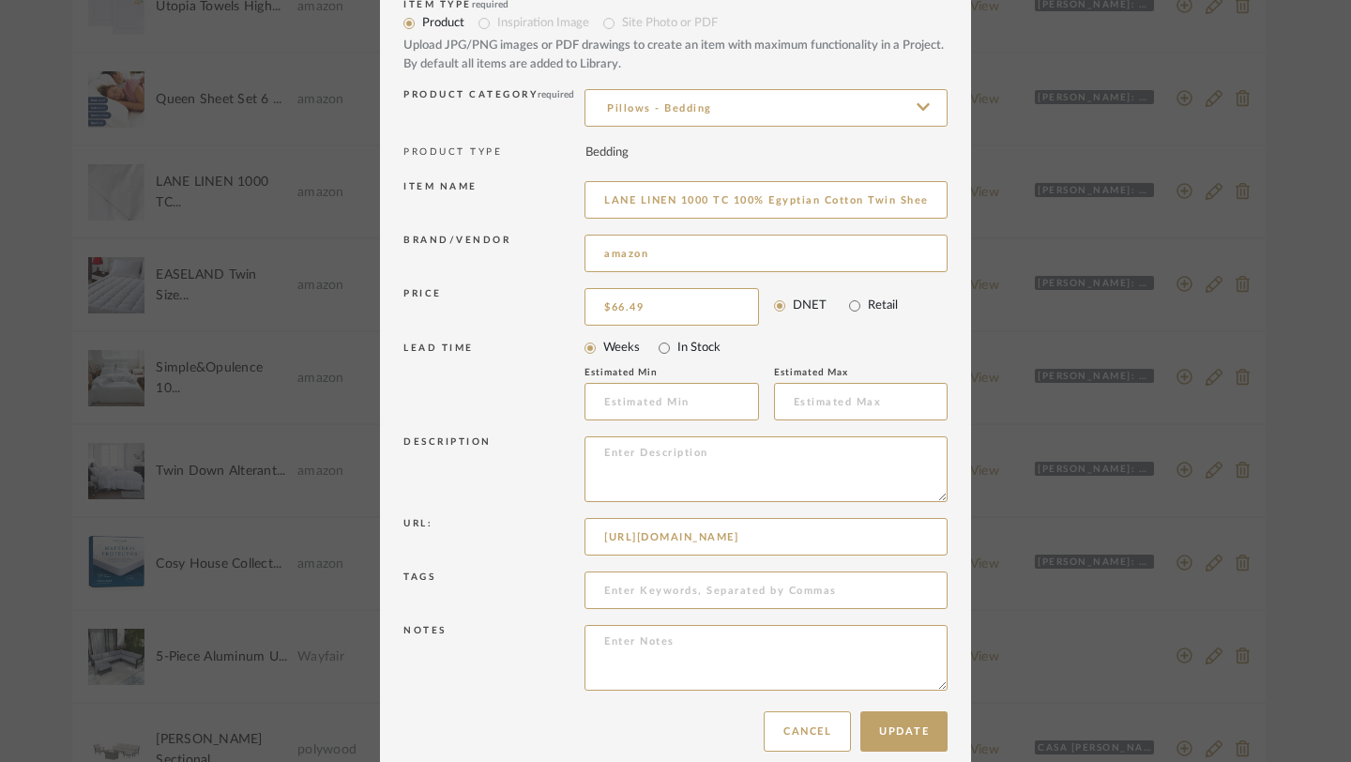
scroll to position [93, 0]
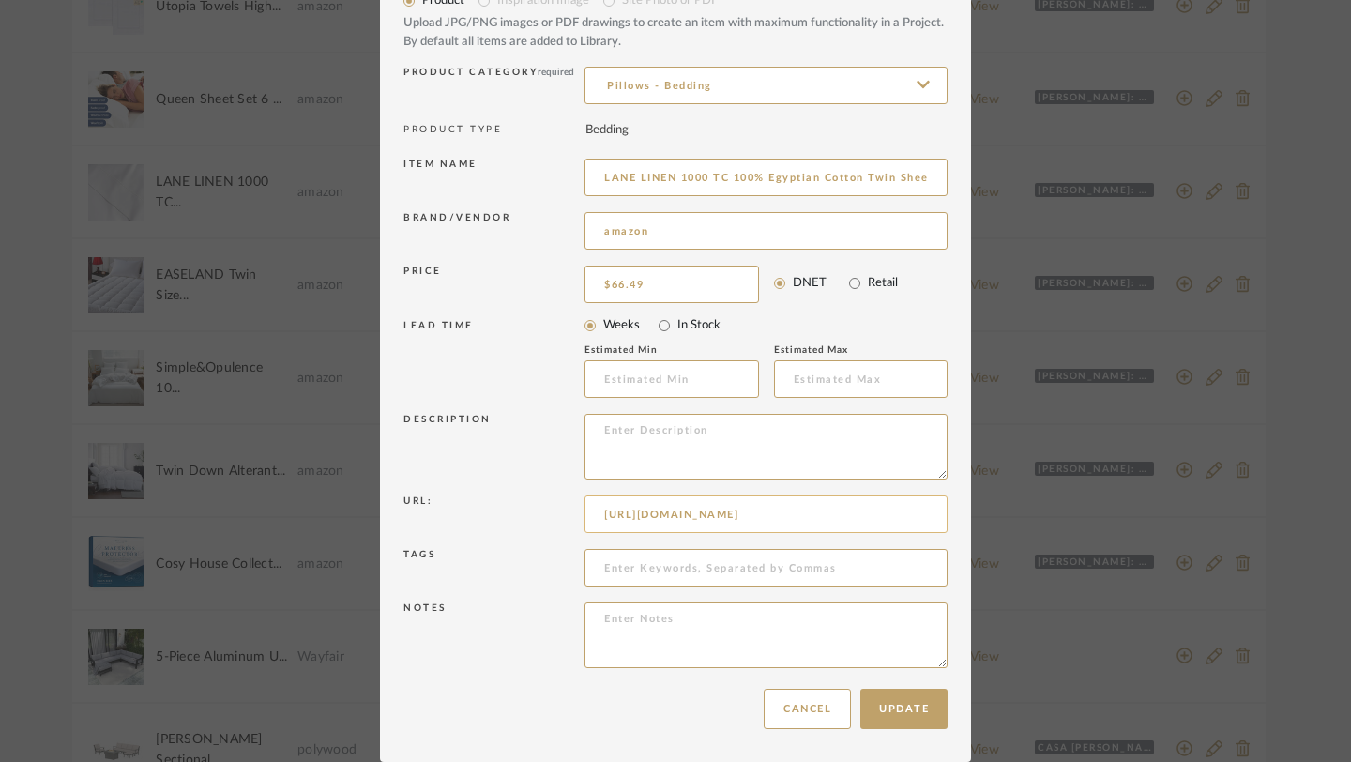
click at [705, 525] on input "https://www.amazon.com/dp/B0CVX66B94?ref=nb_sb_ss_w_as-reorder_k2_1_14&amp=&cri…" at bounding box center [766, 514] width 363 height 38
click at [684, 511] on input "https://www.amazon.com/dp/B0CVX66B94?ref=nb_sb_ss_w_as-reorder_k2_1_14&amp=&cri…" at bounding box center [766, 514] width 363 height 38
click at [802, 730] on div "Update Cancel" at bounding box center [675, 708] width 544 height 59
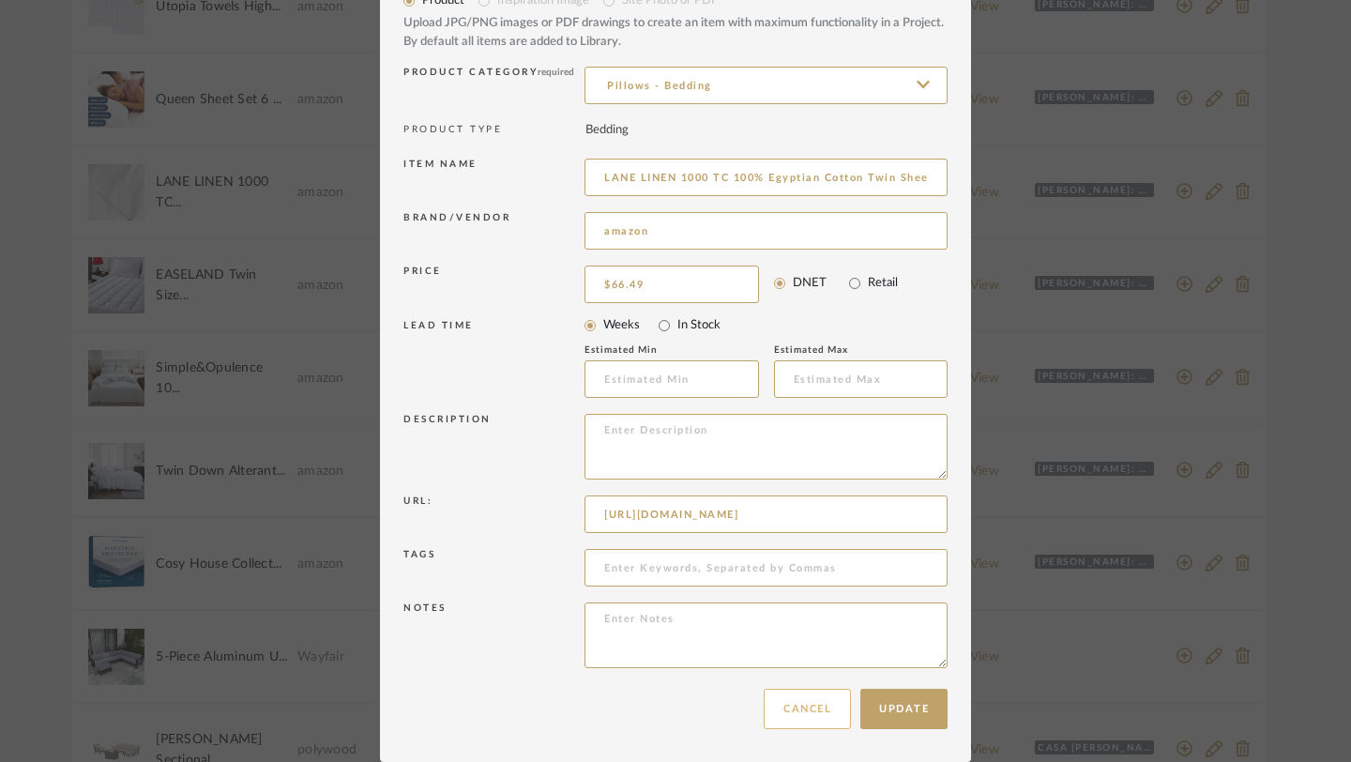
click at [802, 720] on button "Cancel" at bounding box center [807, 709] width 87 height 40
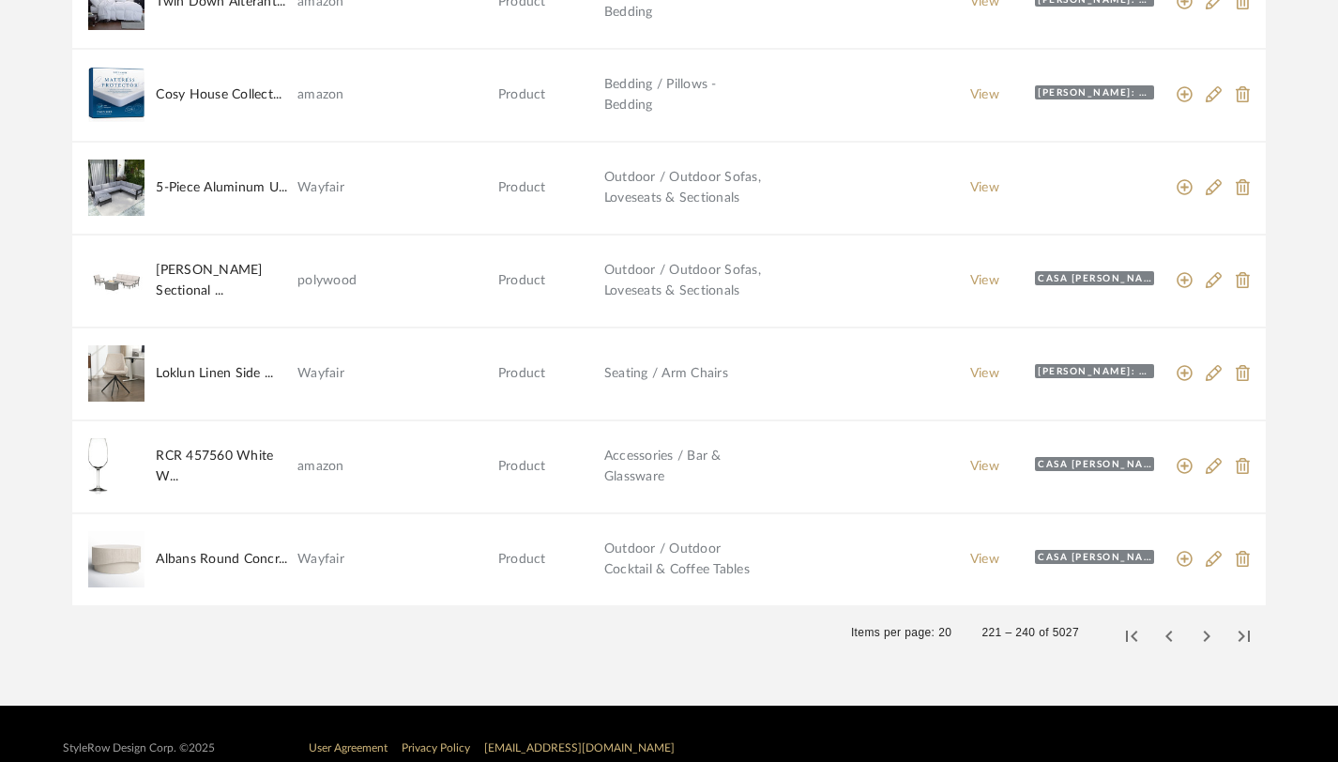
scroll to position [1587, 0]
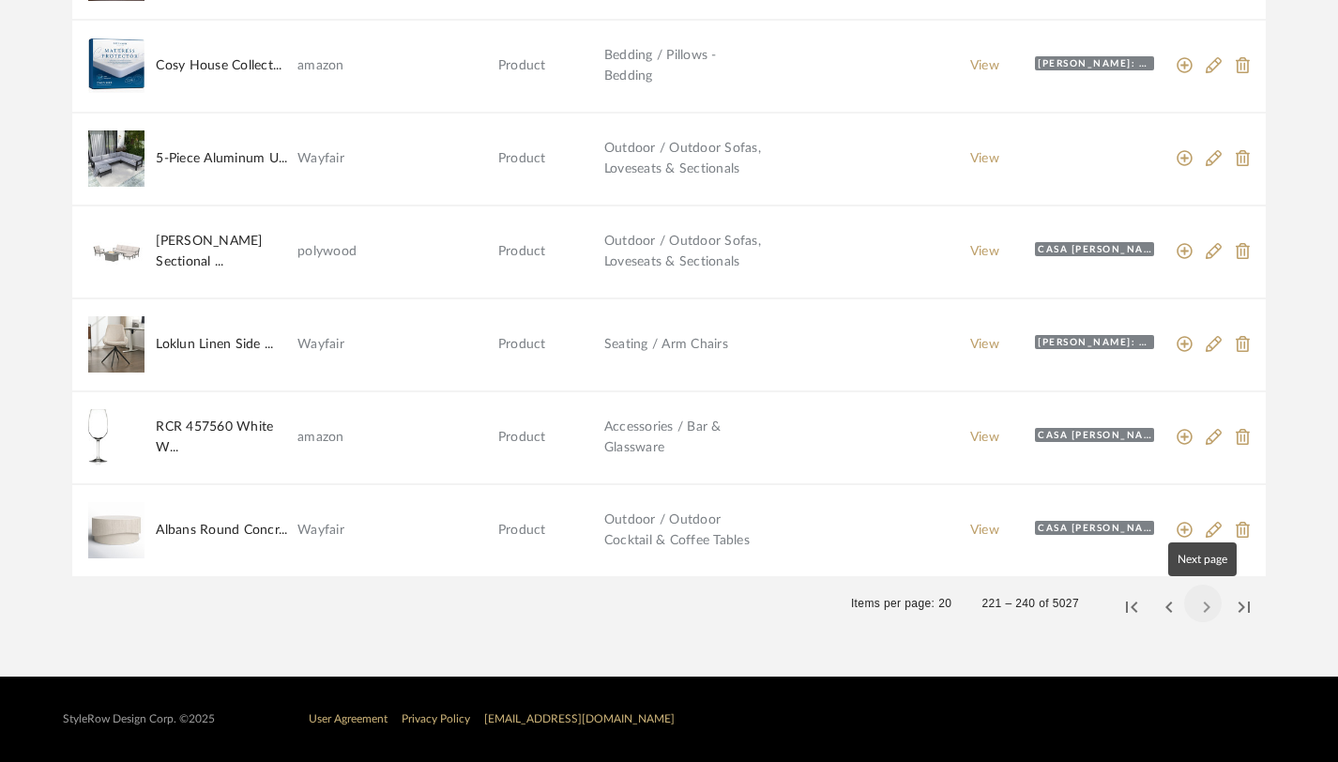
click at [1208, 610] on span "Next page" at bounding box center [1202, 603] width 45 height 45
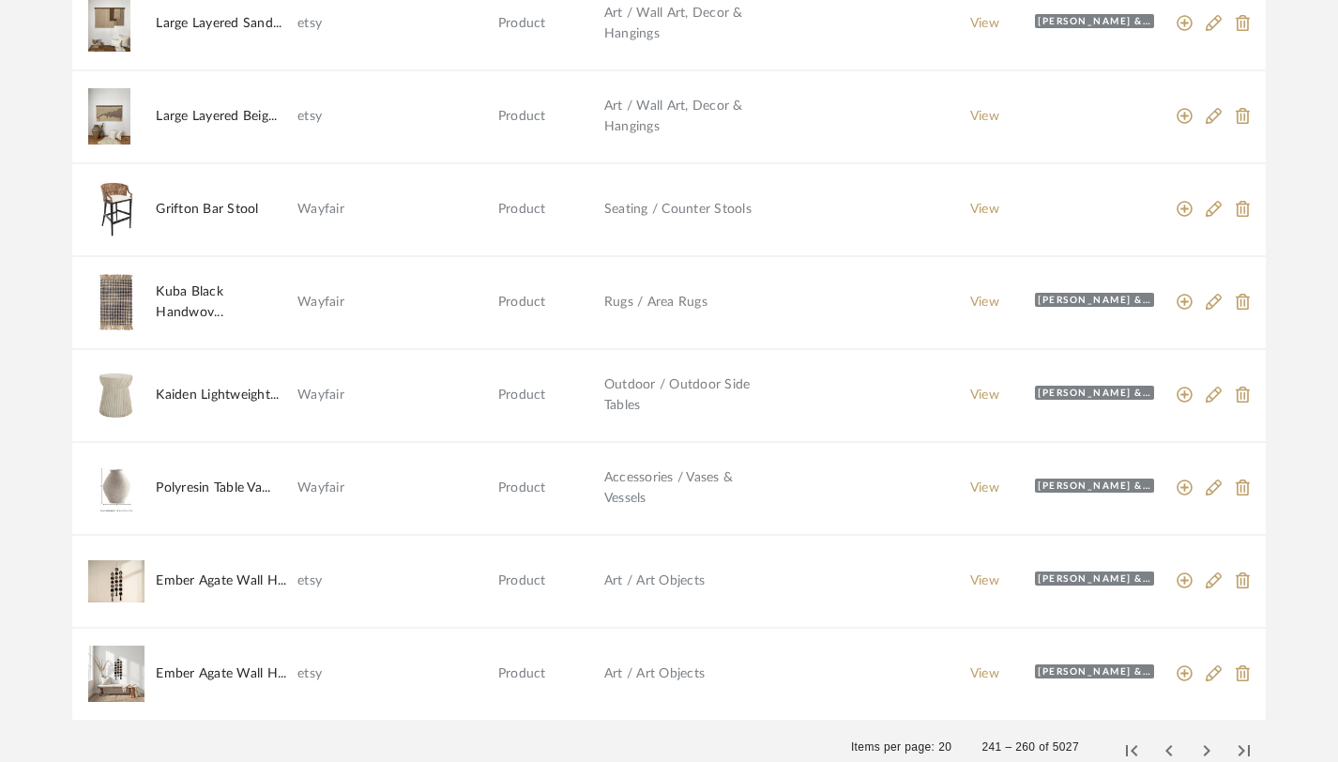
scroll to position [1486, 0]
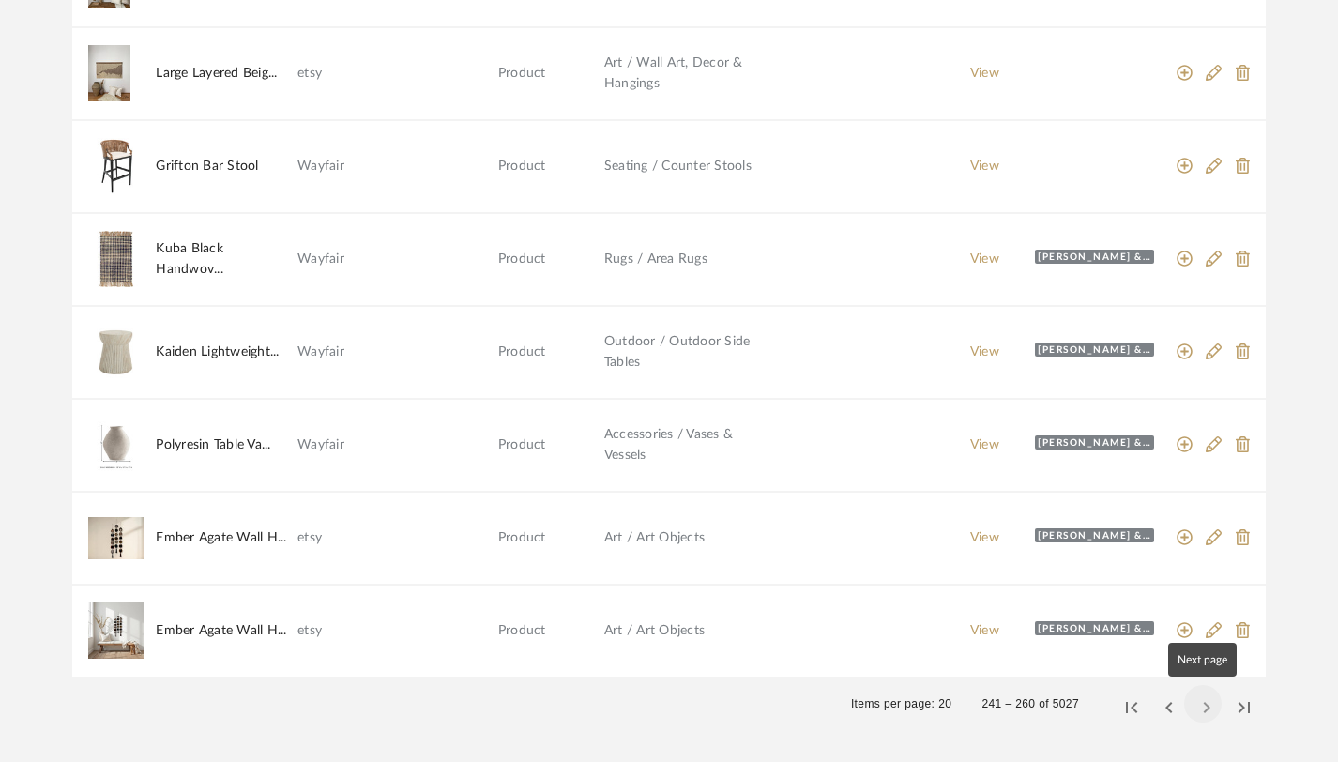
click at [1211, 708] on span "Next page" at bounding box center [1202, 703] width 45 height 45
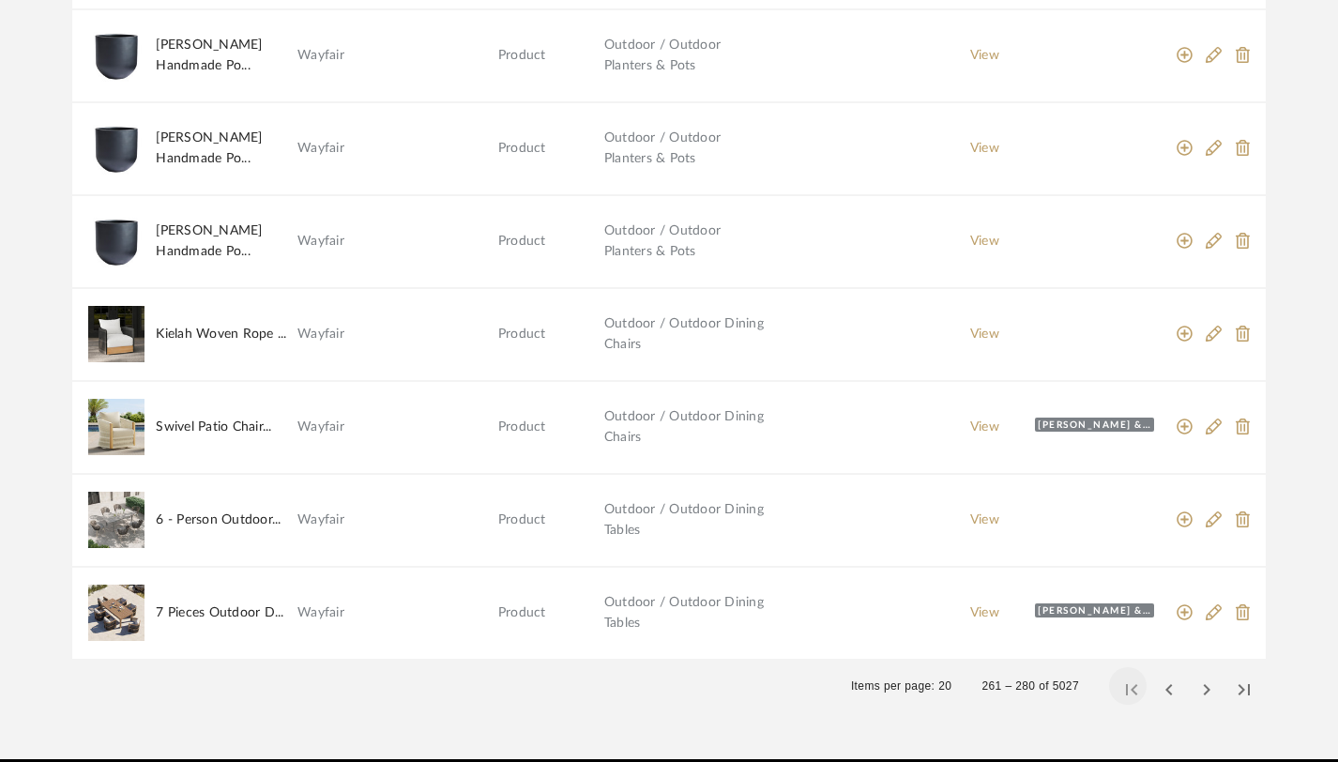
scroll to position [1521, 0]
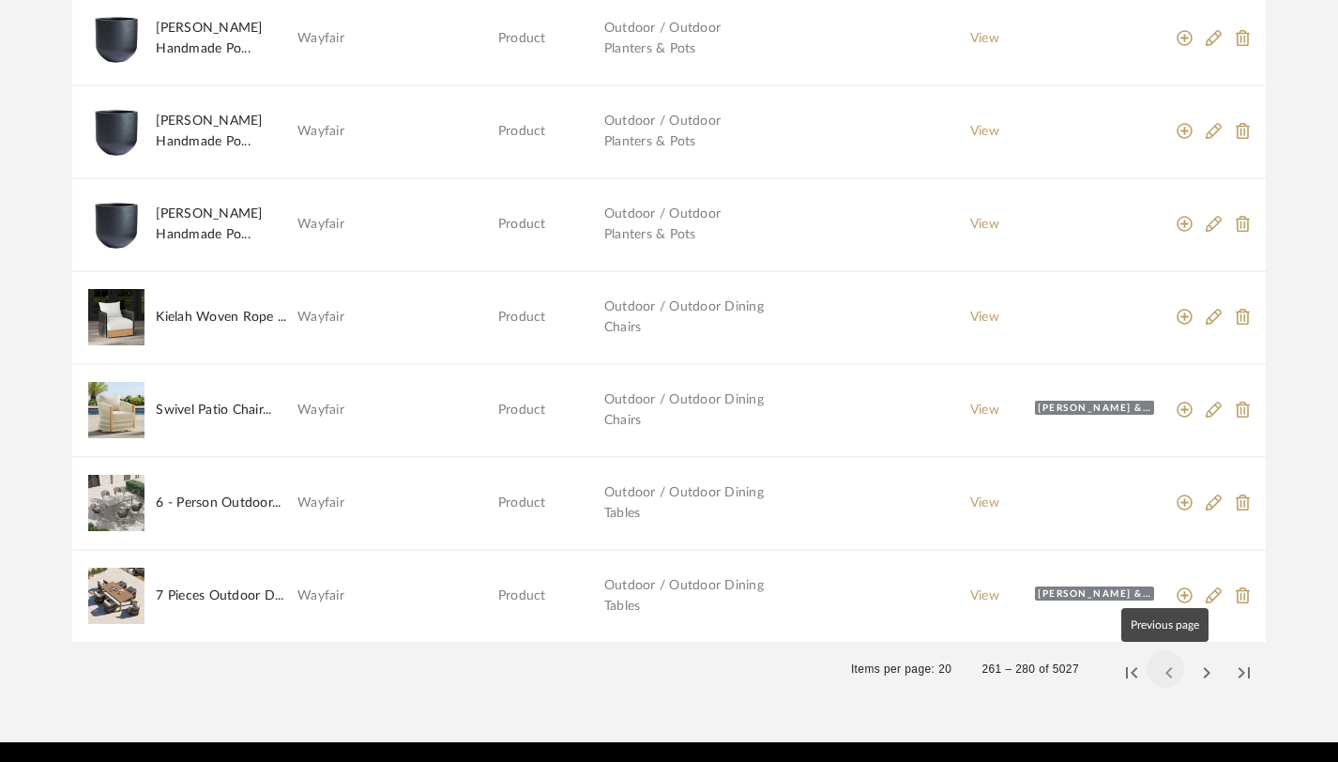
click at [1163, 672] on span "Previous page" at bounding box center [1165, 668] width 45 height 45
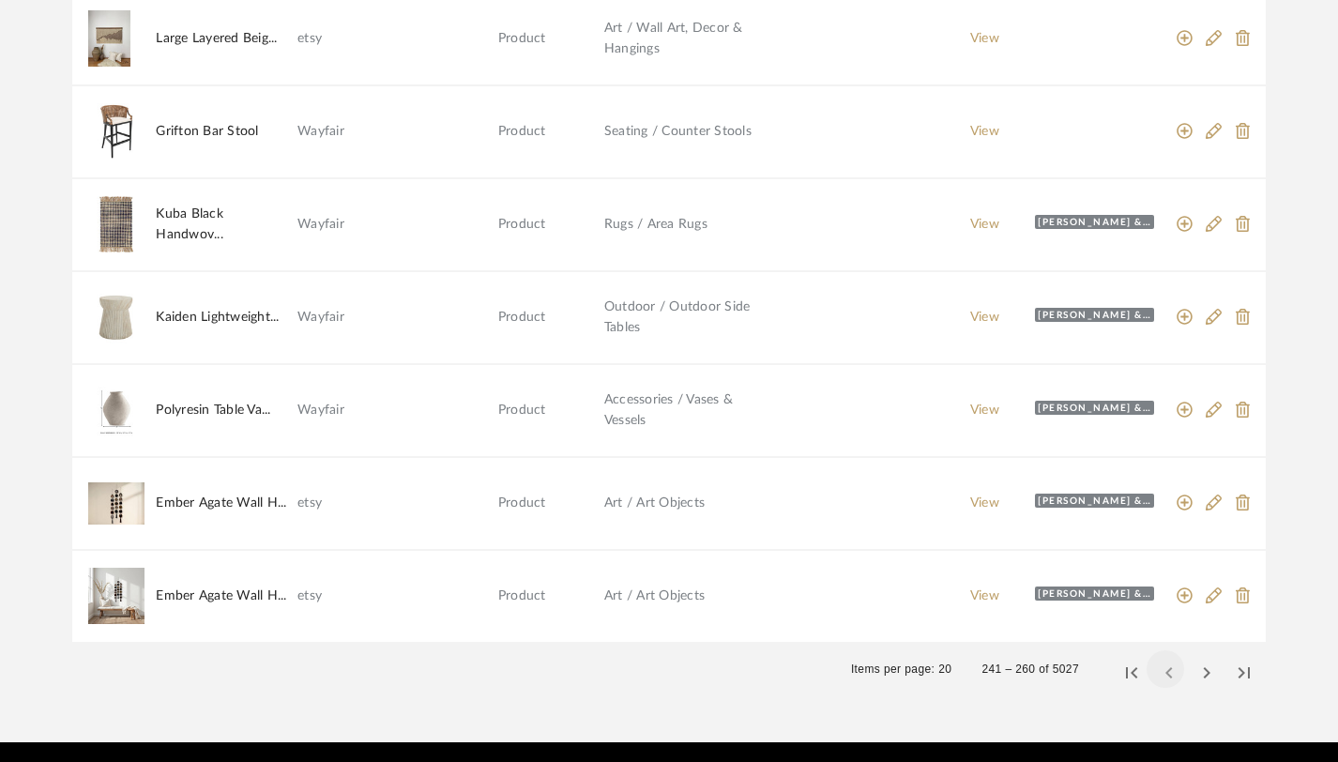
click at [1163, 672] on span "Previous page" at bounding box center [1165, 668] width 45 height 45
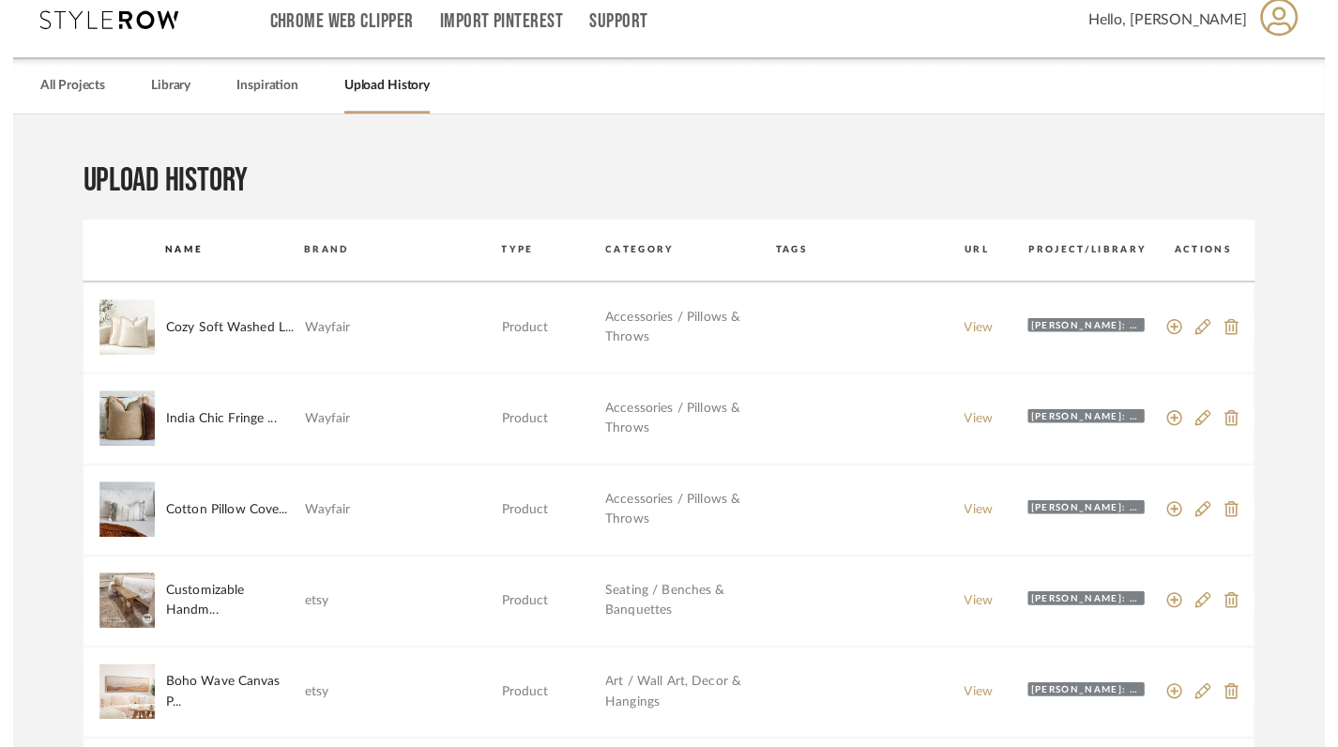
scroll to position [0, 0]
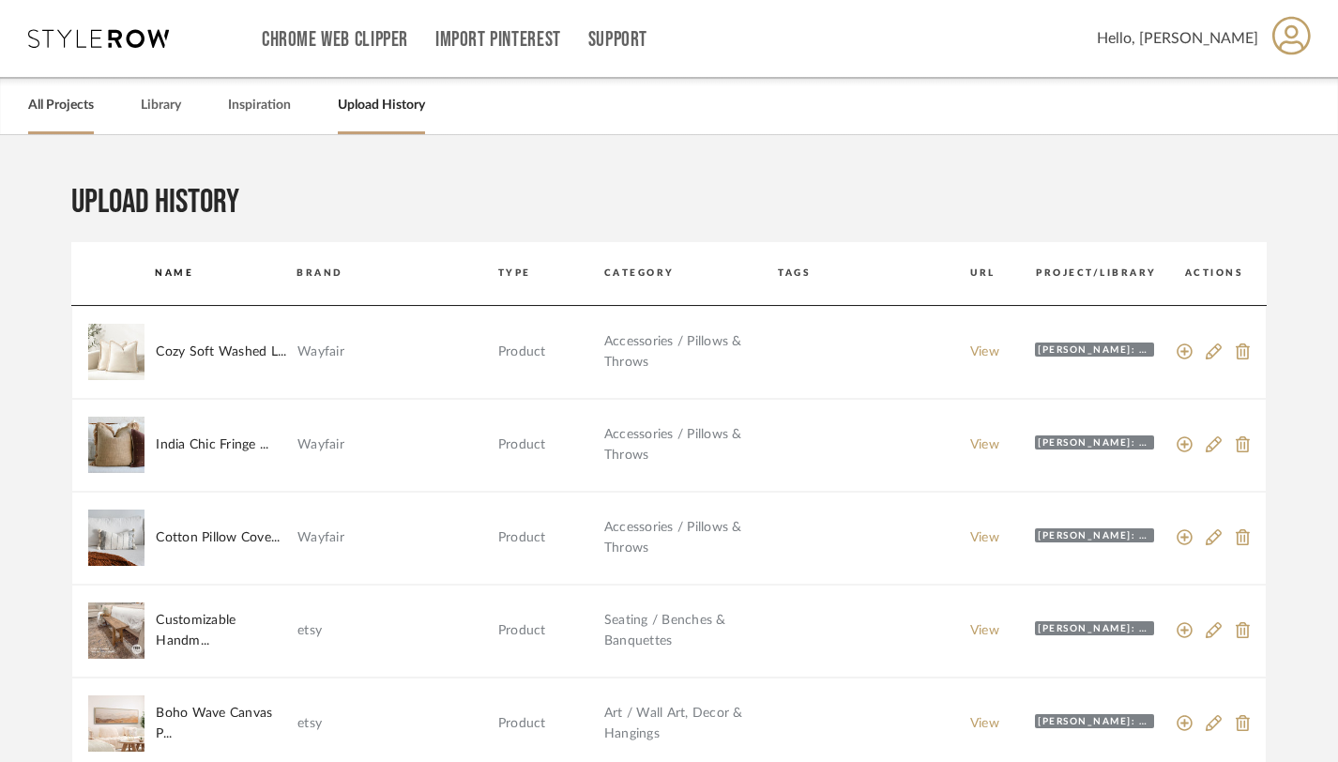
click at [65, 107] on link "All Projects" at bounding box center [61, 105] width 66 height 25
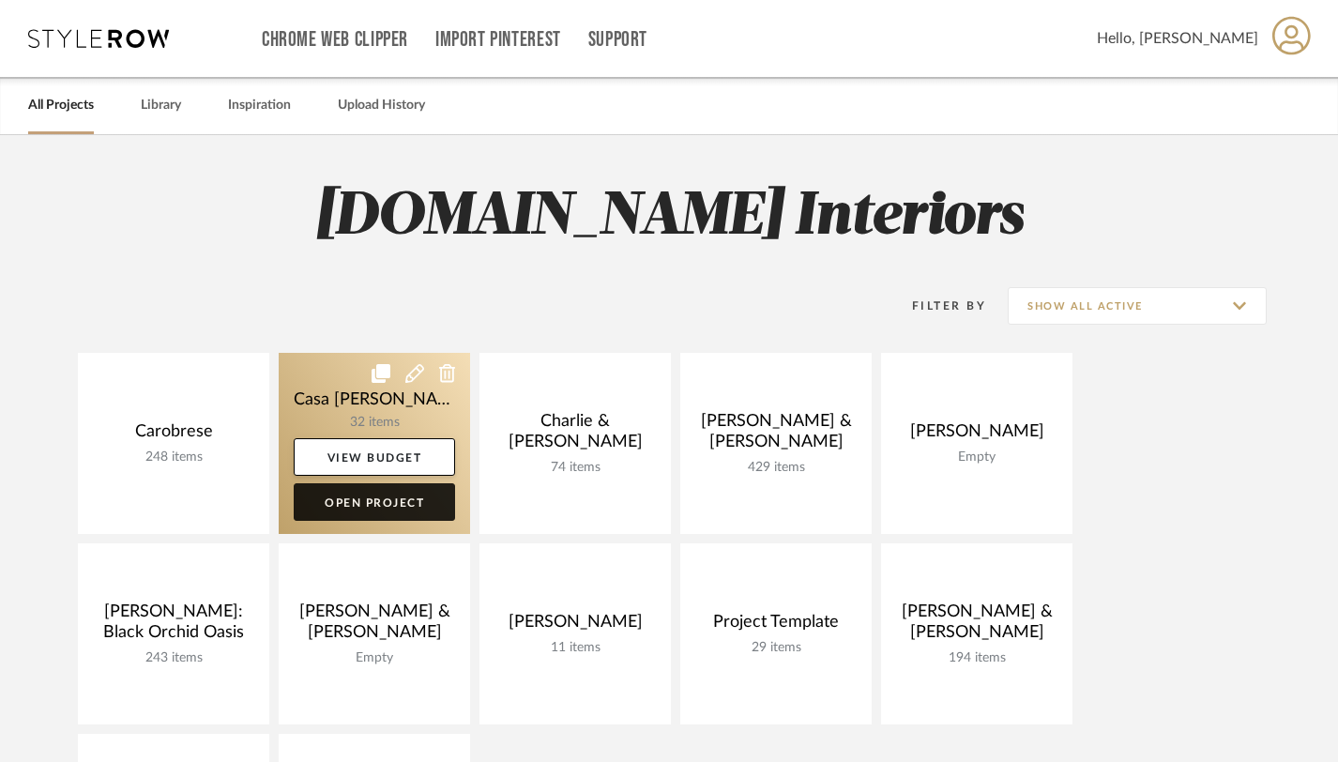
click at [369, 508] on link "Open Project" at bounding box center [374, 502] width 161 height 38
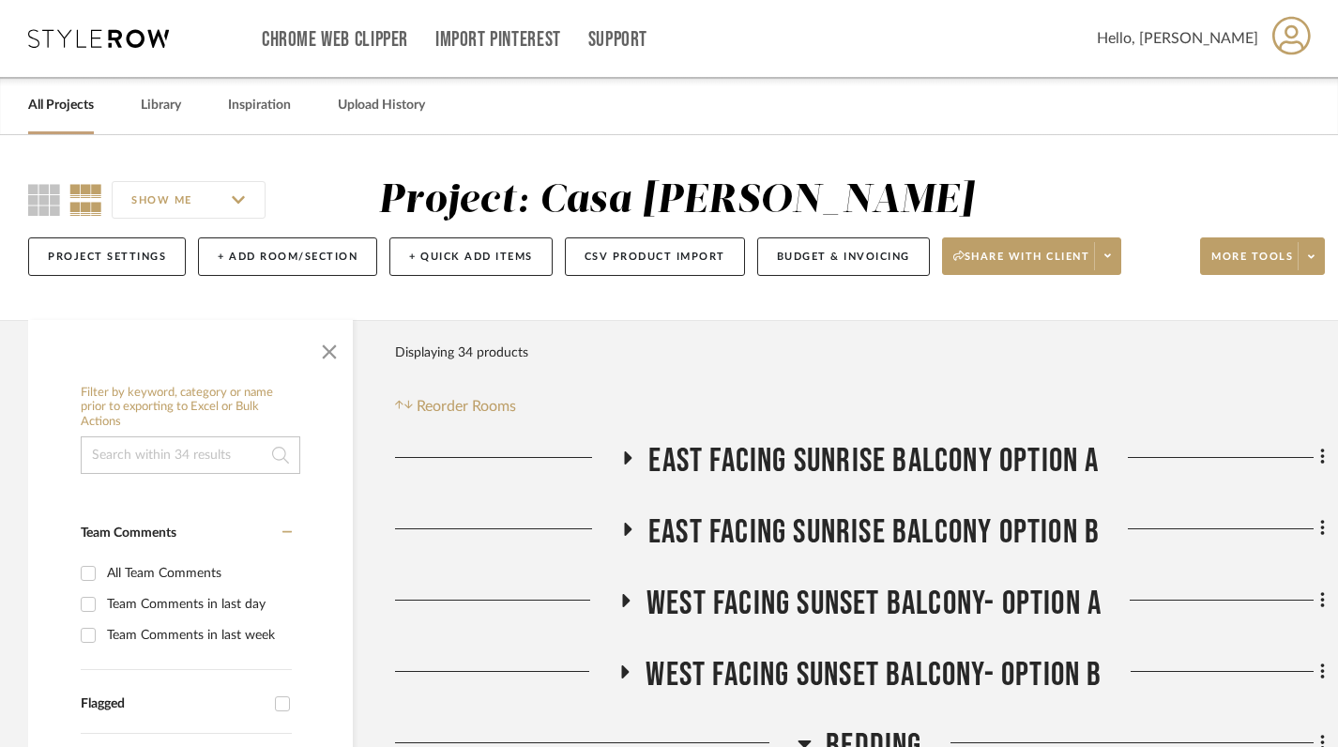
click at [60, 115] on link "All Projects" at bounding box center [61, 105] width 66 height 25
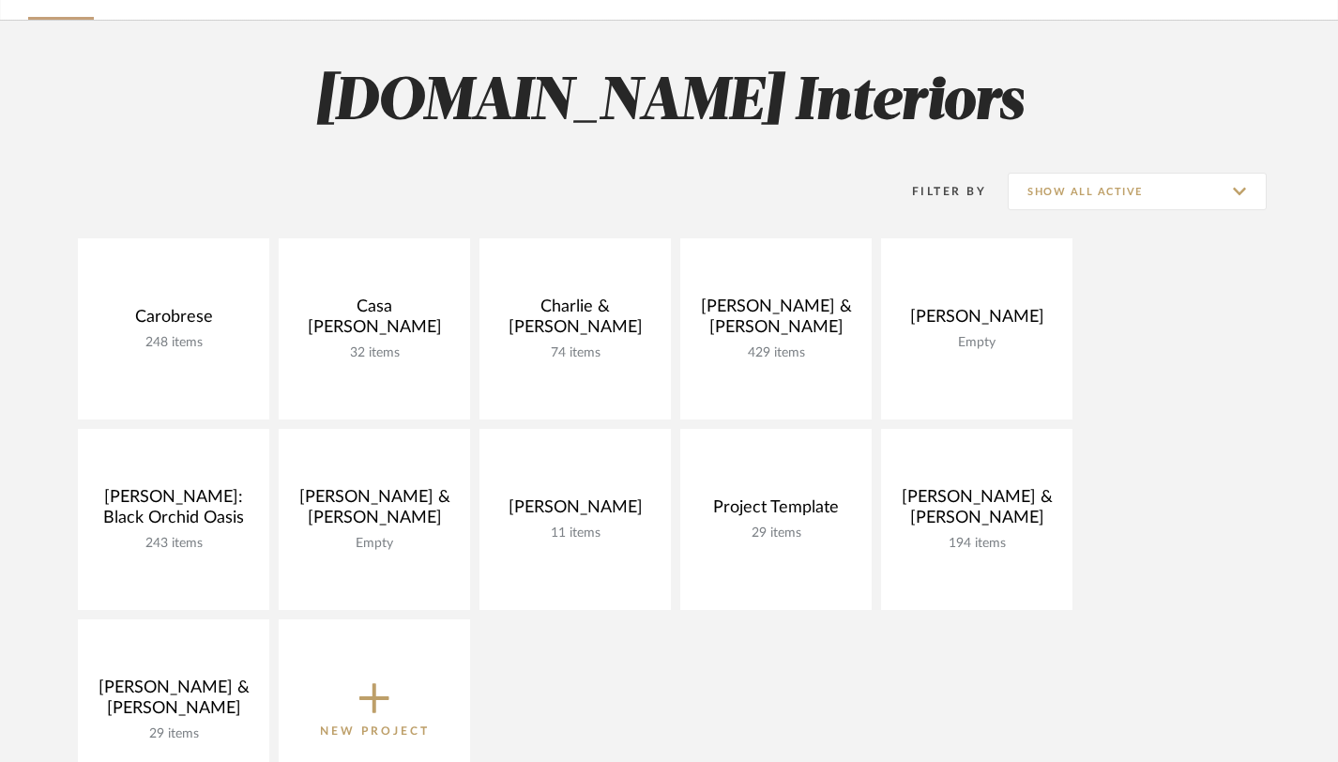
scroll to position [132, 0]
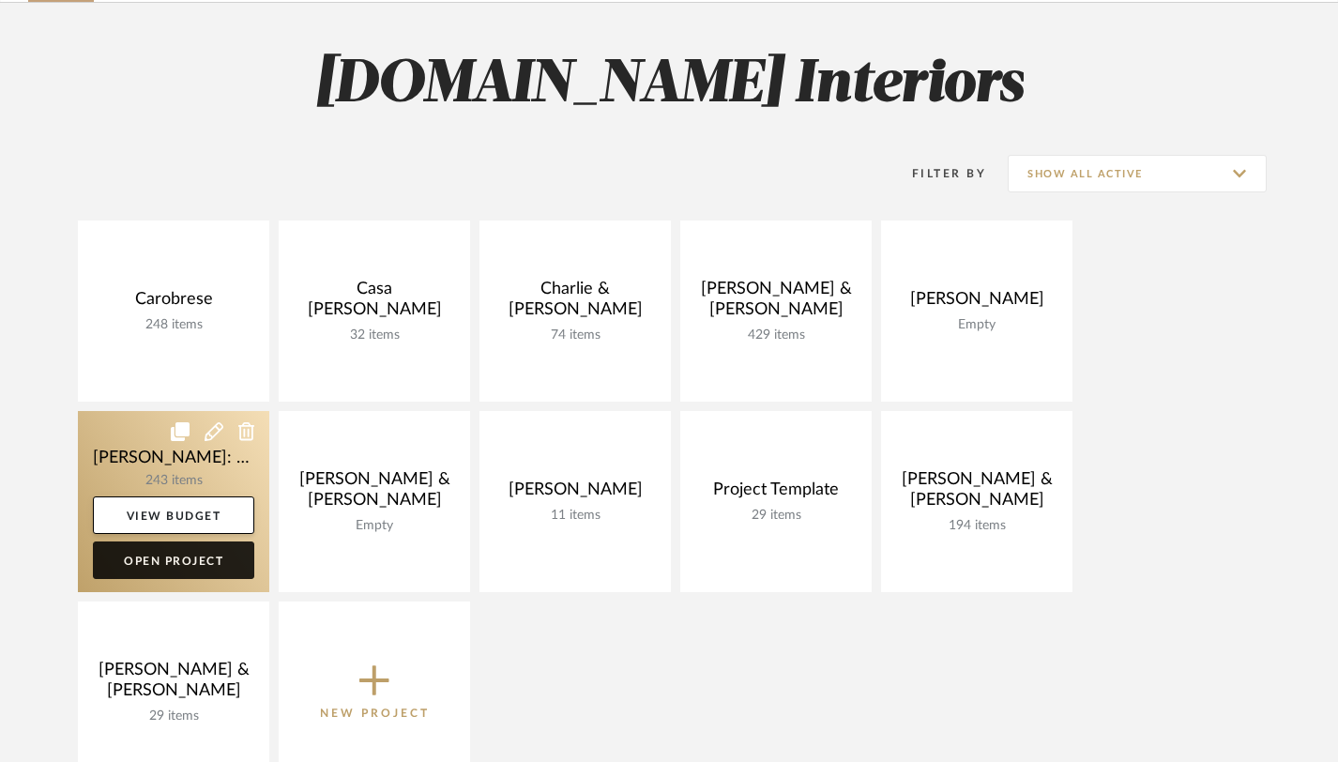
click at [193, 568] on link "Open Project" at bounding box center [173, 560] width 161 height 38
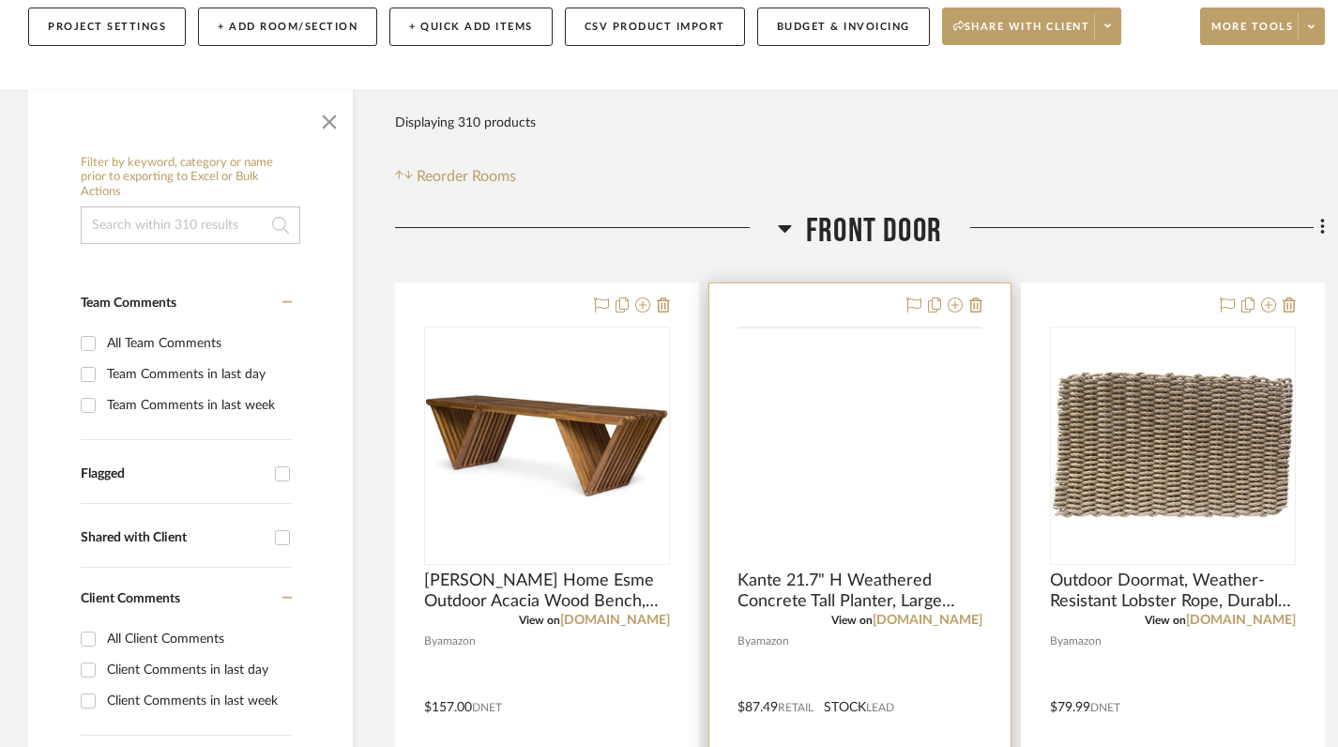
scroll to position [303, 0]
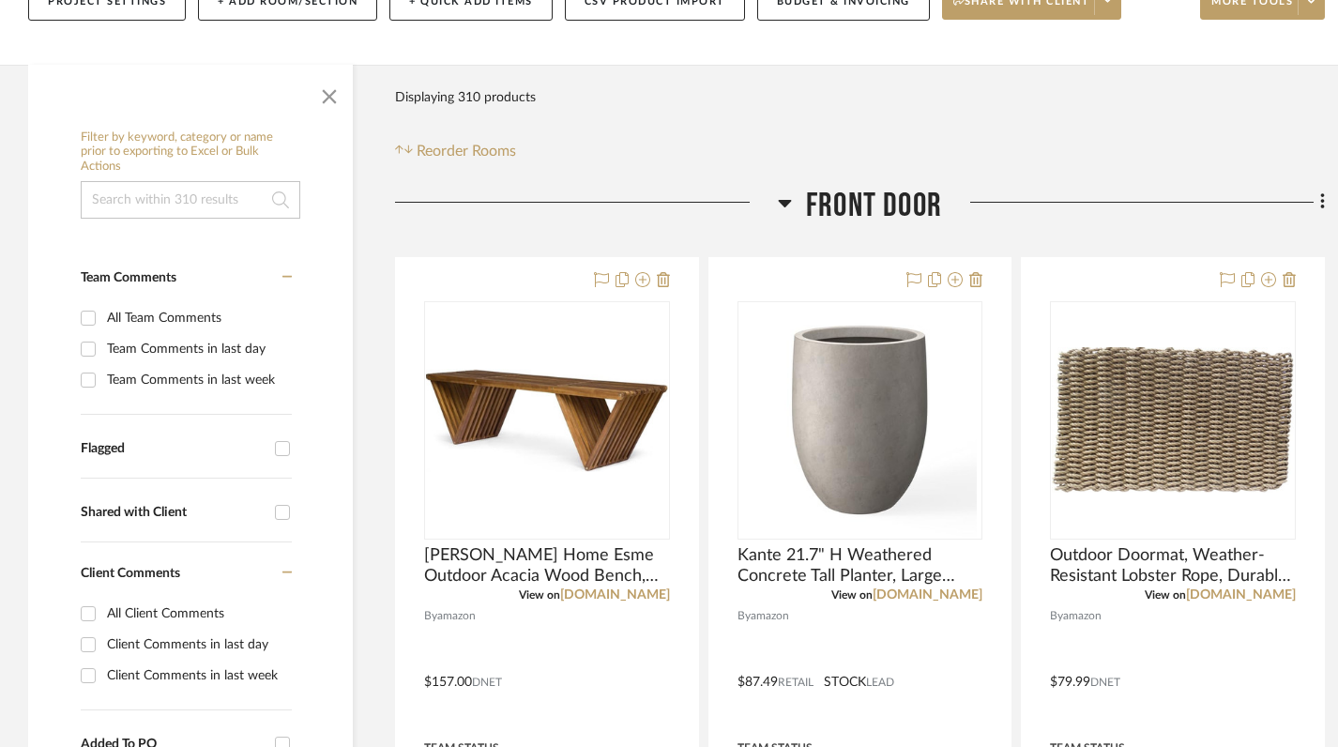
click at [782, 197] on icon at bounding box center [785, 202] width 14 height 23
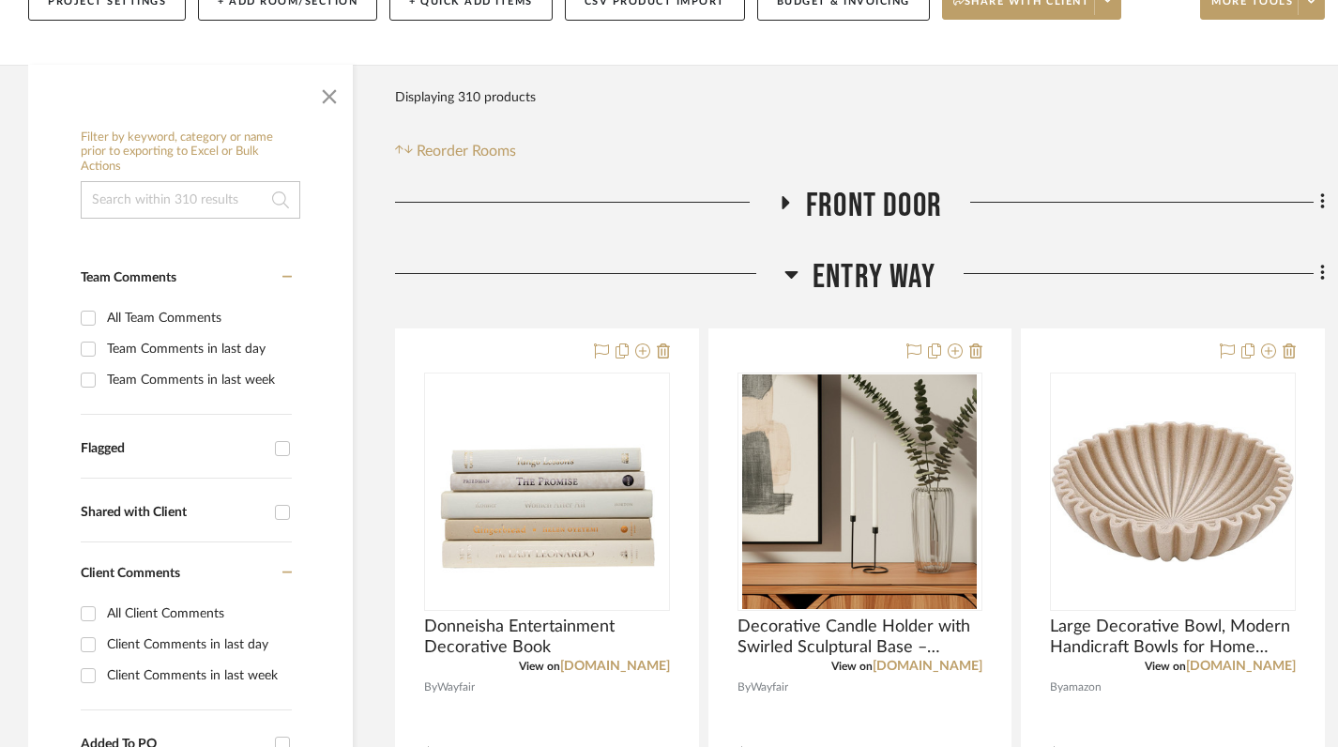
click at [787, 276] on icon at bounding box center [791, 274] width 14 height 23
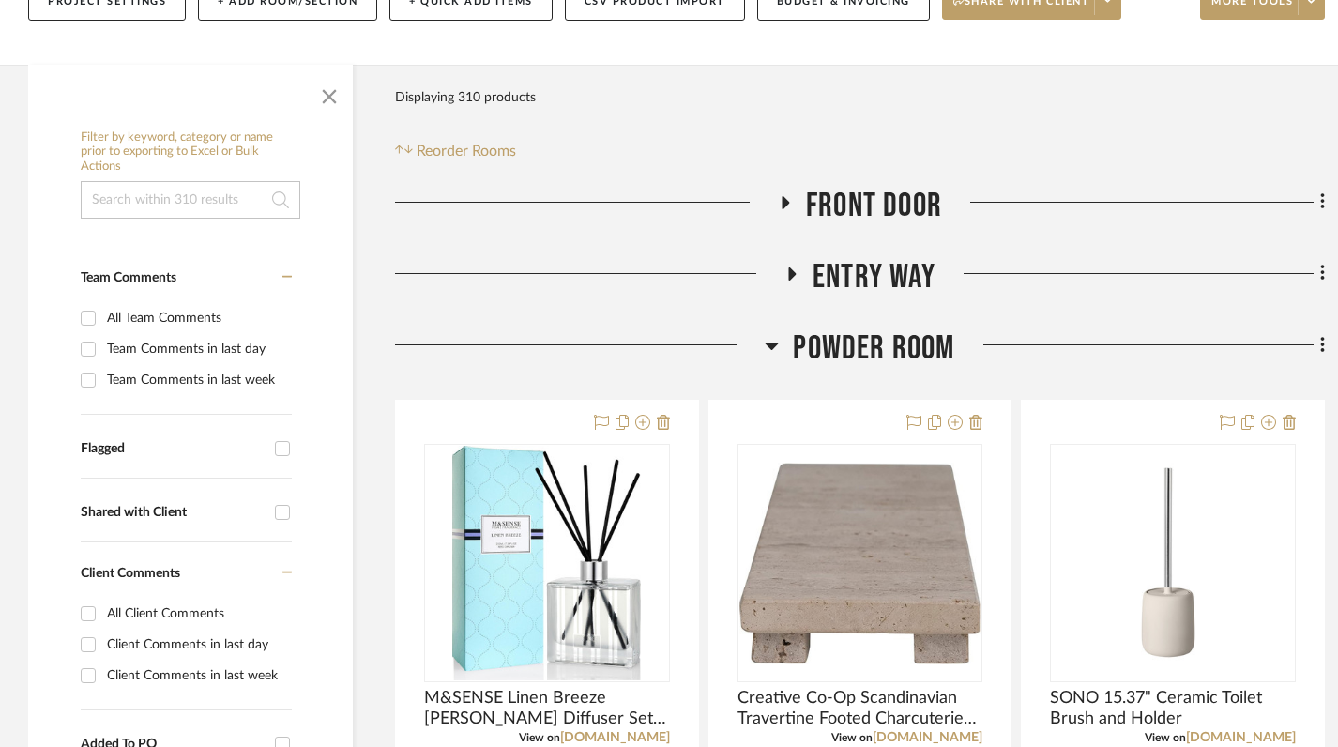
click at [772, 344] on icon at bounding box center [772, 346] width 13 height 8
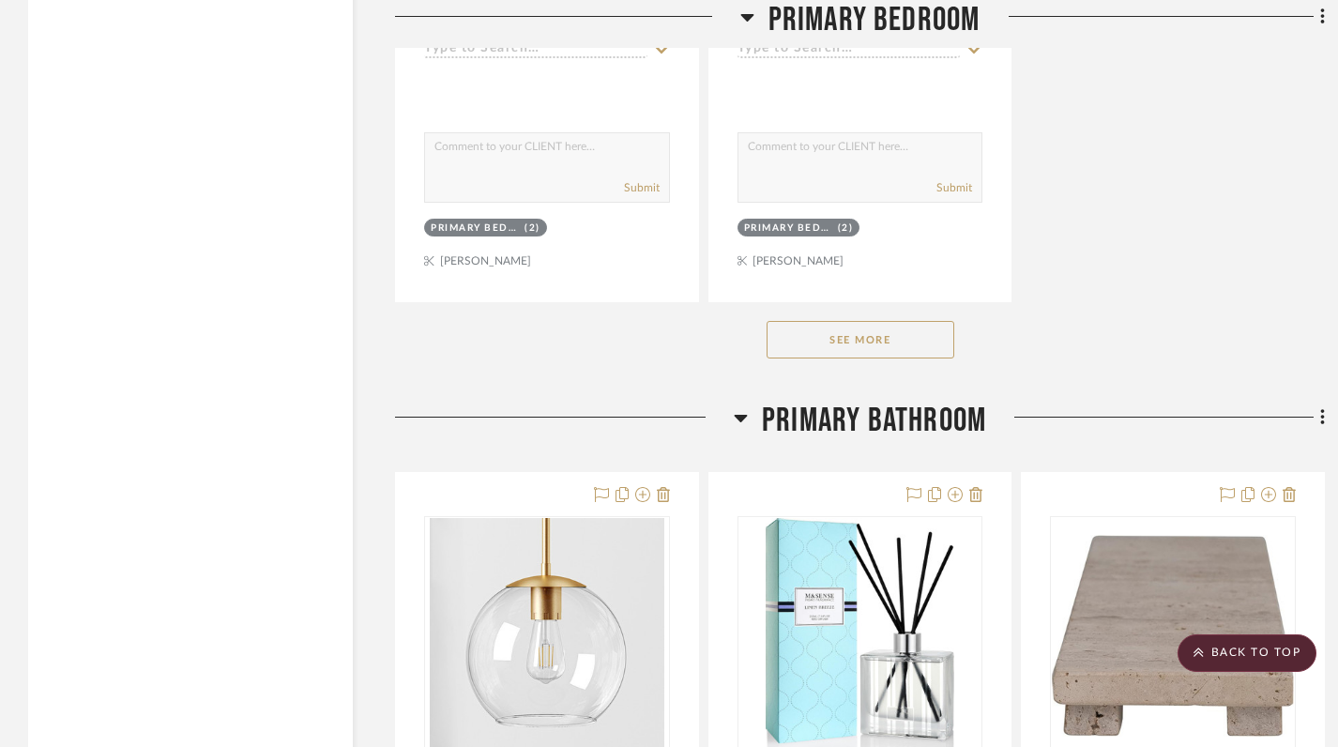
scroll to position [11816, 0]
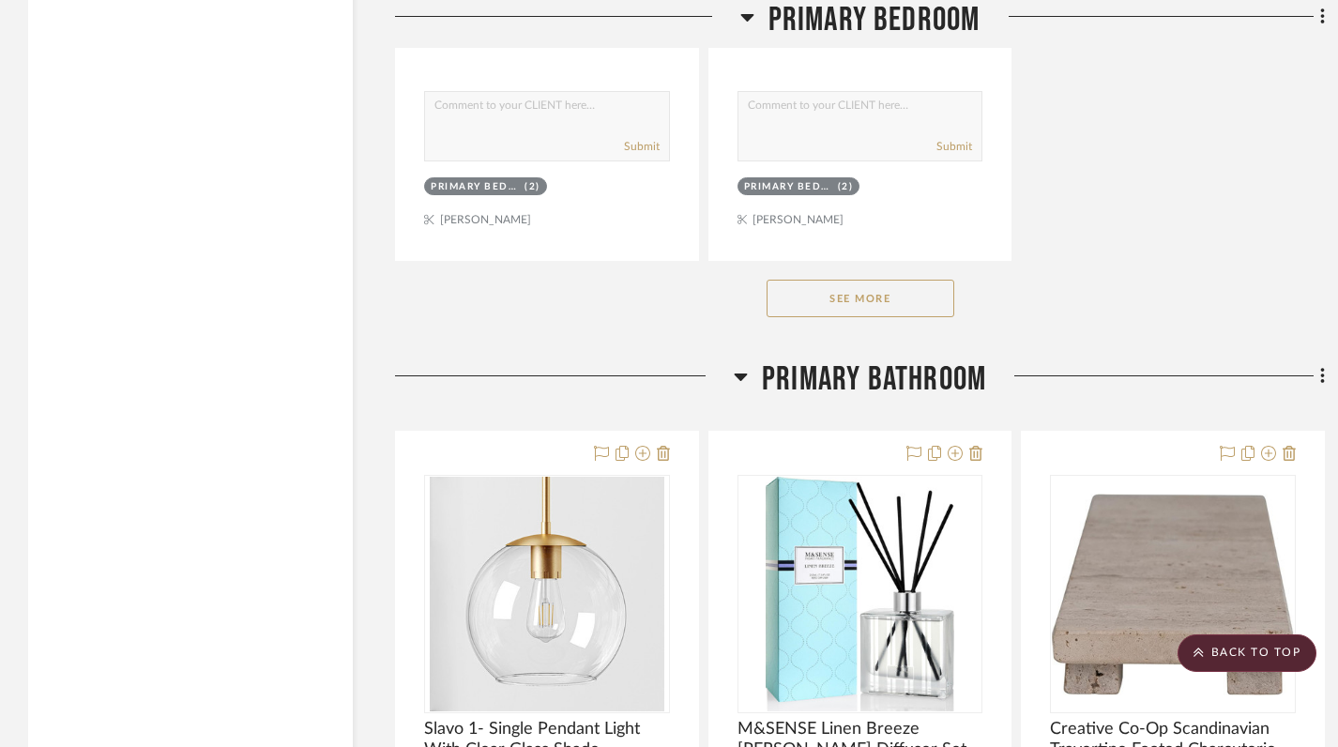
click at [828, 295] on button "See More" at bounding box center [861, 299] width 188 height 38
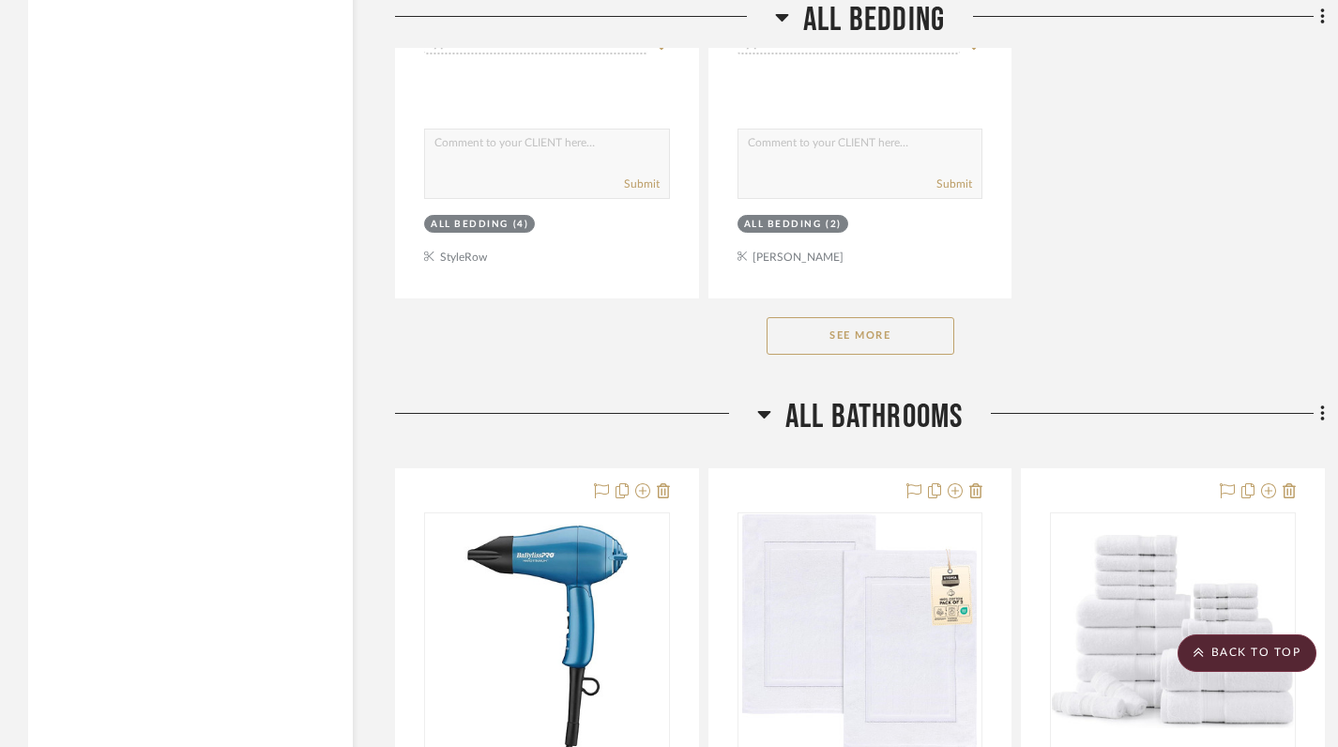
scroll to position [26660, 0]
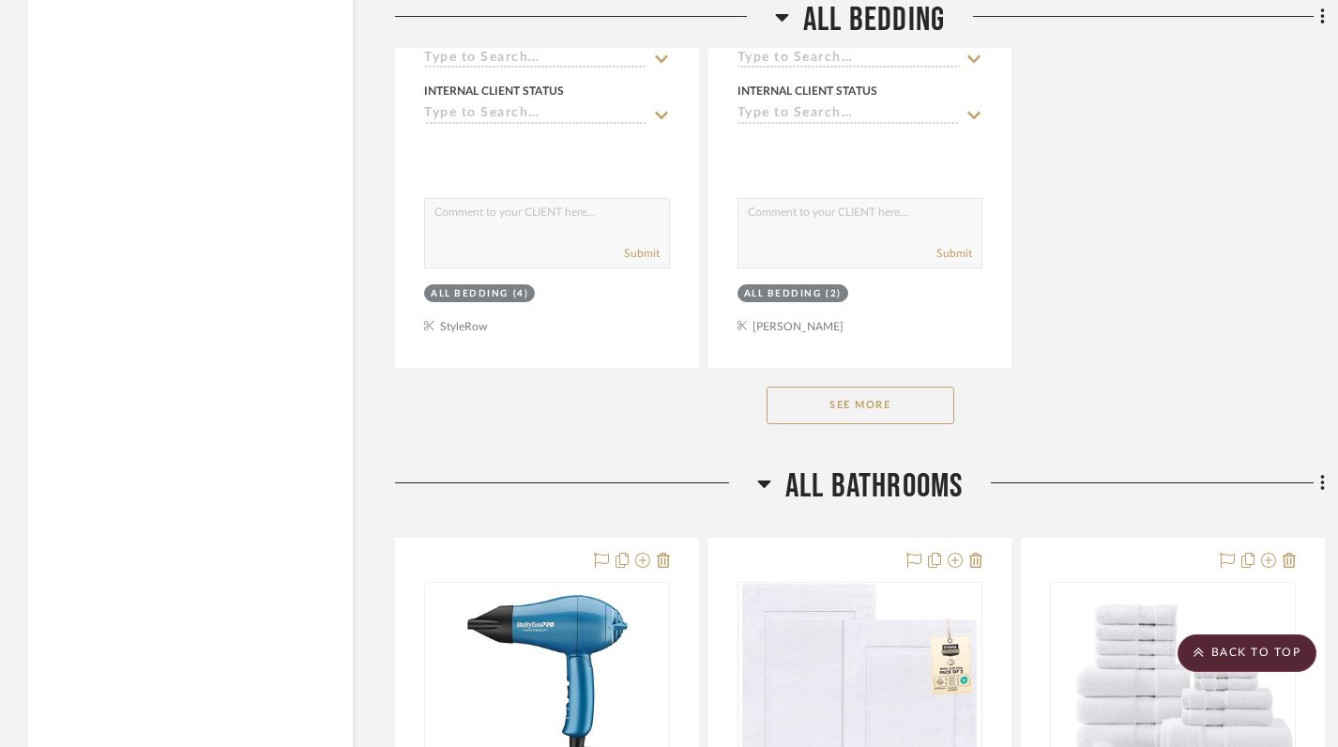
click at [888, 387] on button "See More" at bounding box center [861, 406] width 188 height 38
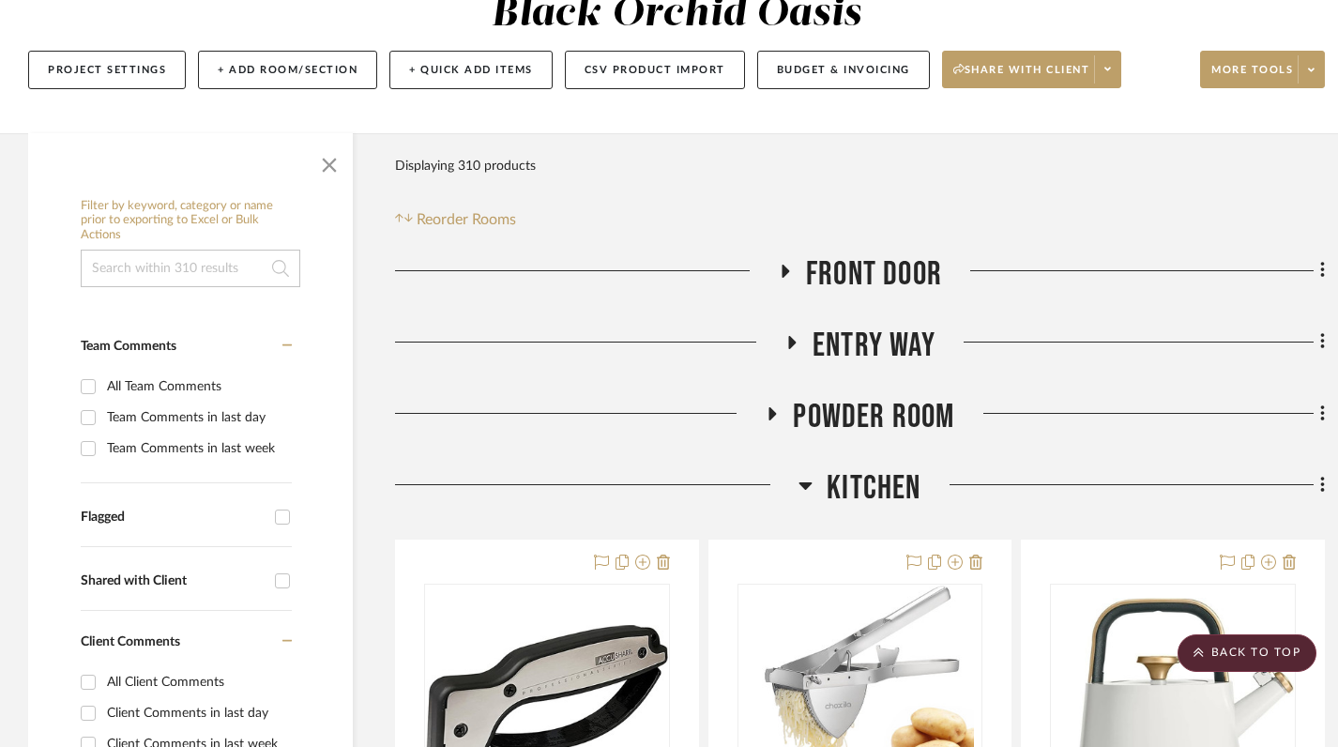
scroll to position [0, 0]
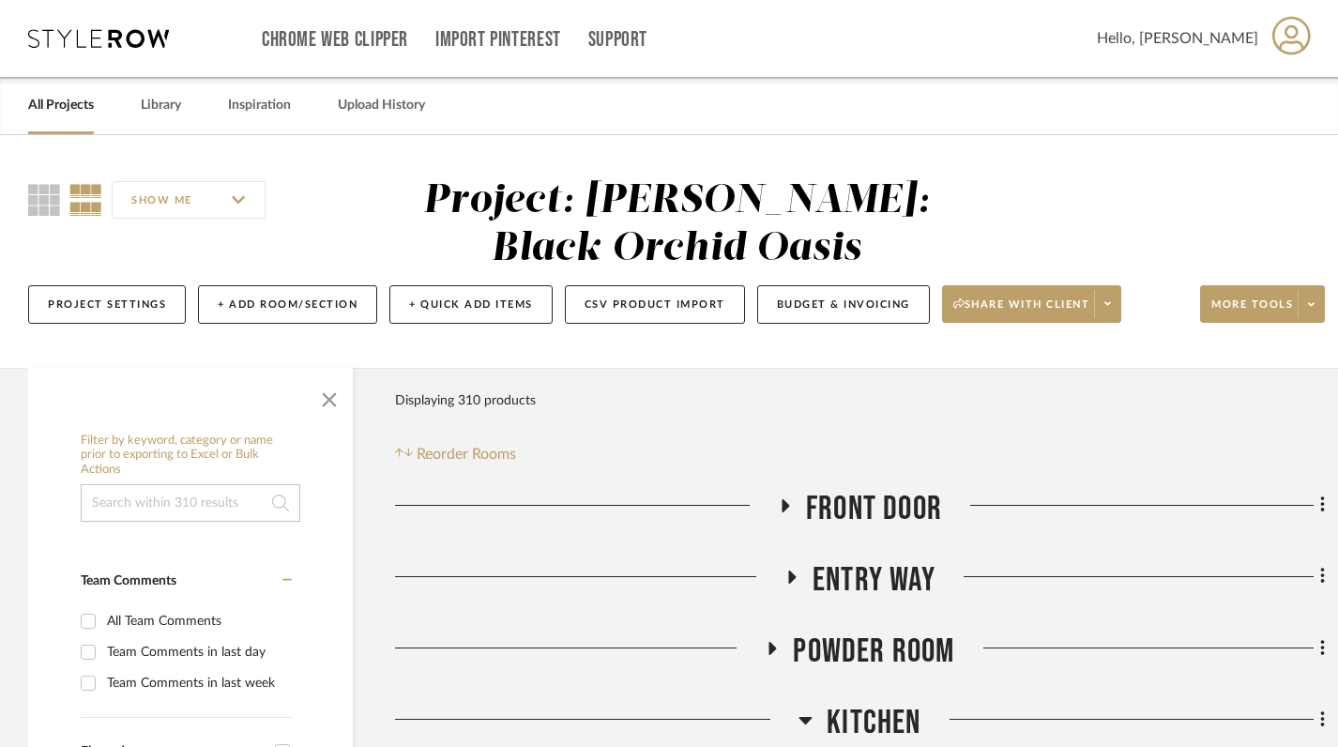
click at [63, 110] on link "All Projects" at bounding box center [61, 105] width 66 height 25
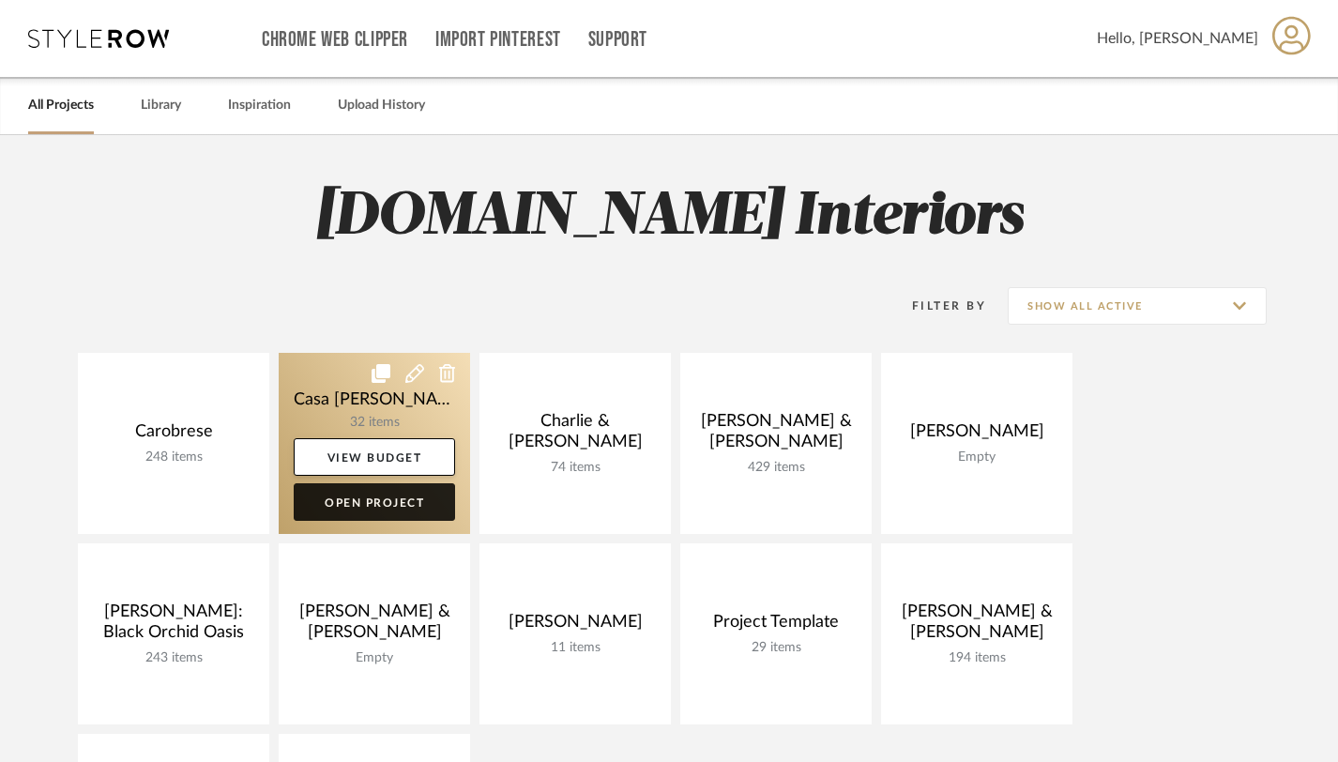
click at [342, 509] on link "Open Project" at bounding box center [374, 502] width 161 height 38
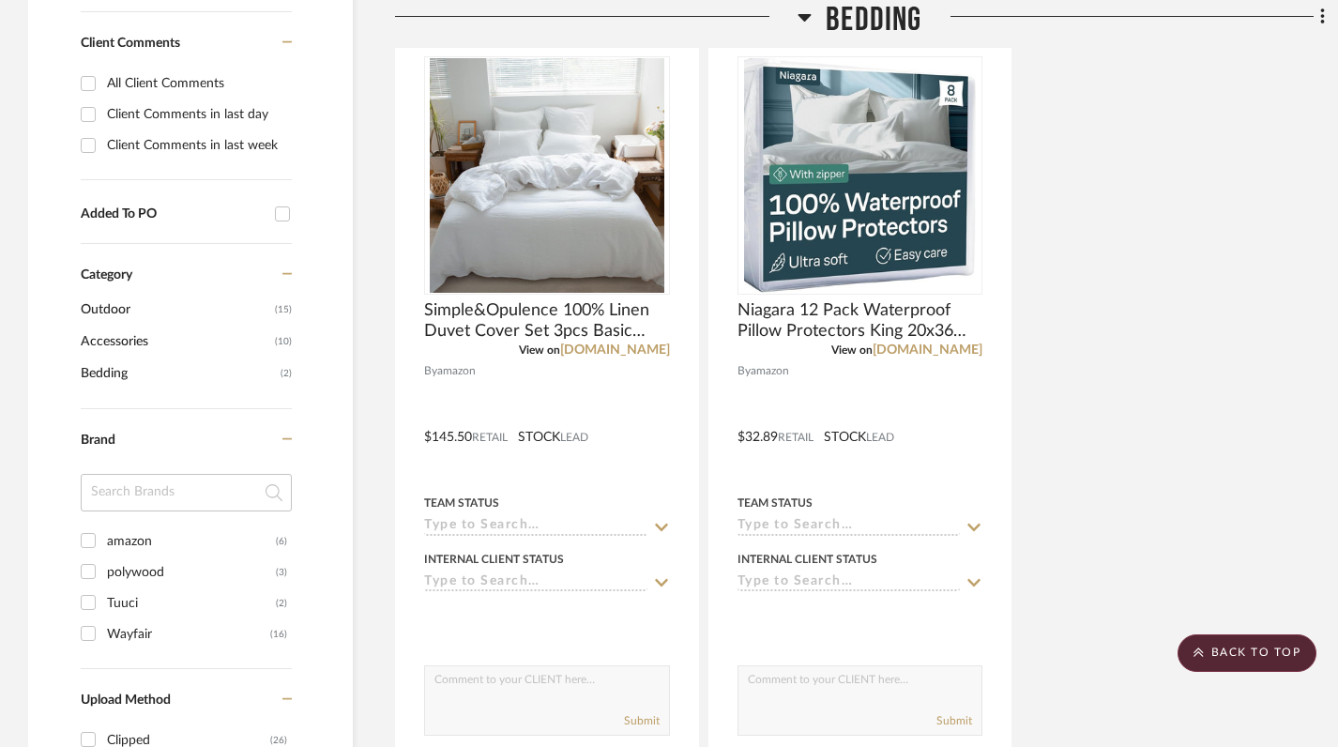
scroll to position [783, 0]
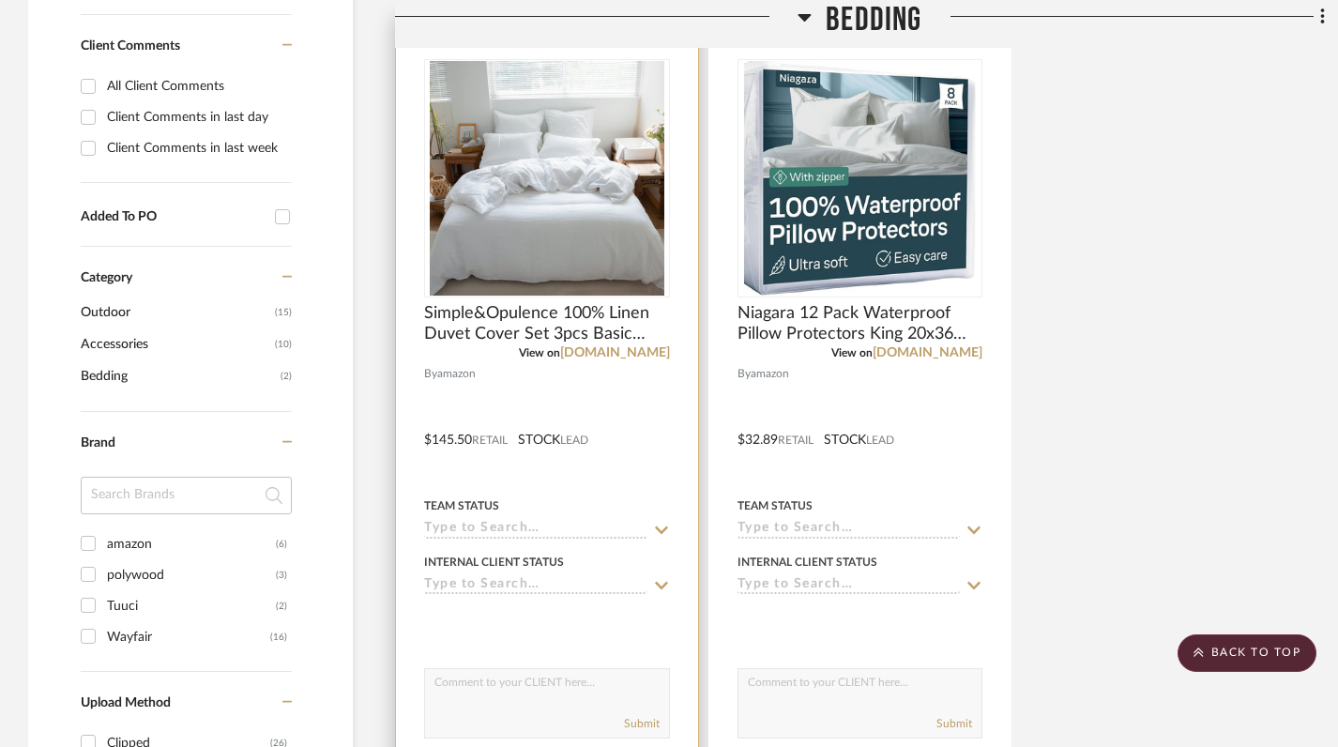
click at [565, 245] on img "0" at bounding box center [547, 178] width 235 height 235
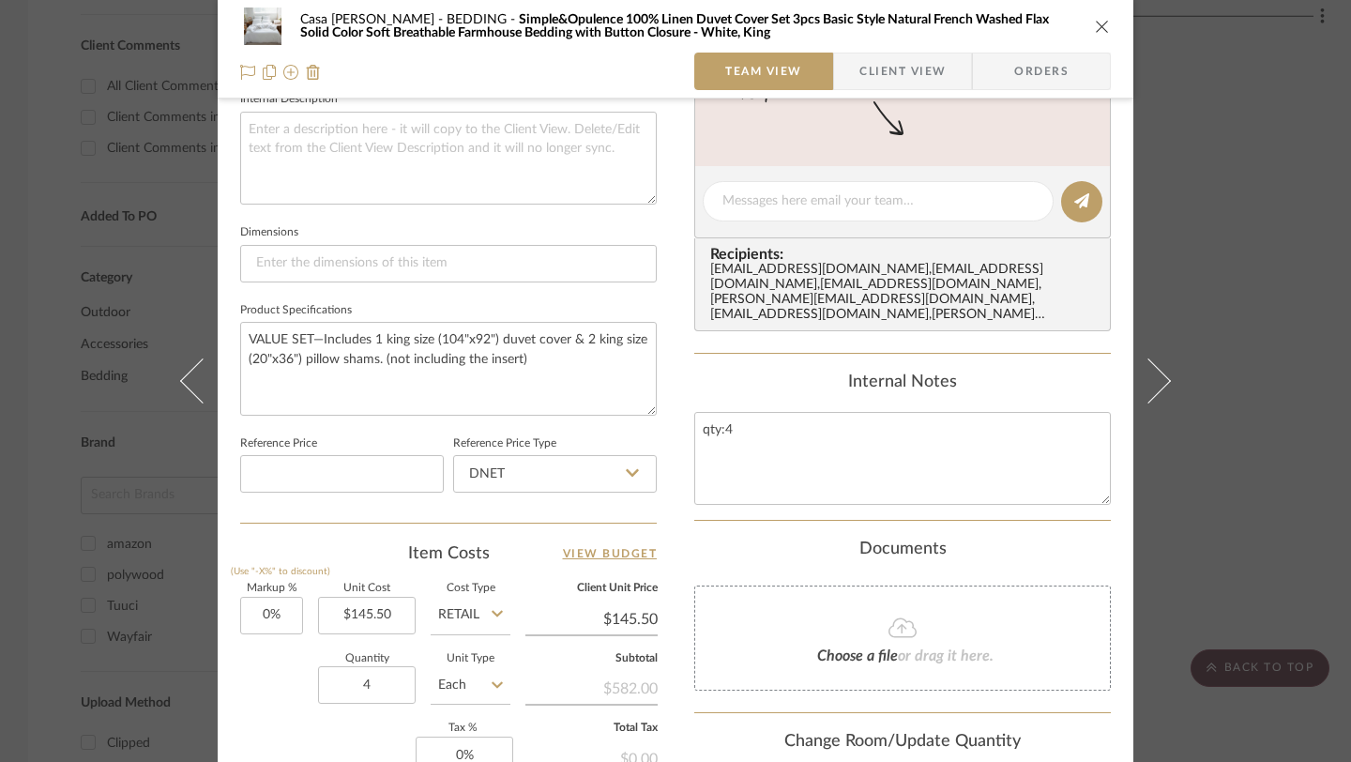
scroll to position [718, 0]
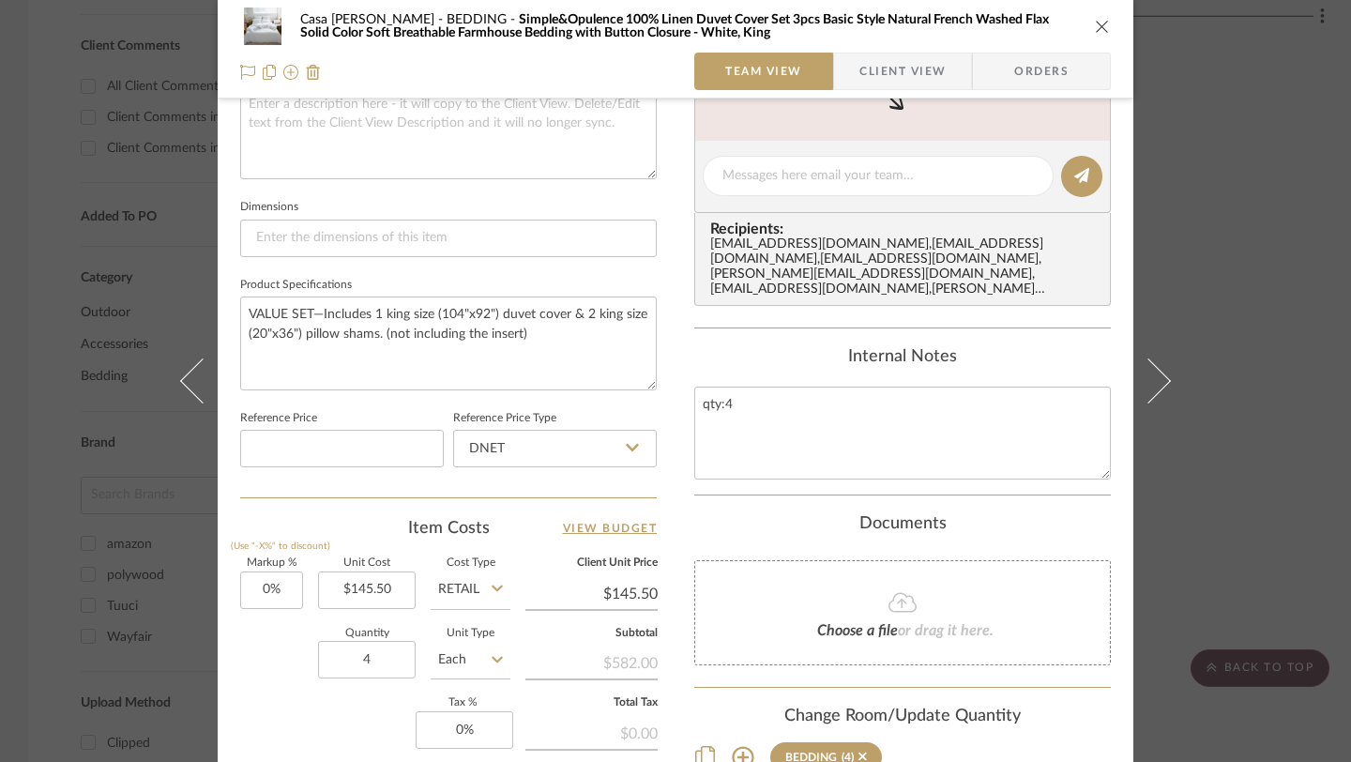
click at [1093, 11] on div "Casa Brisa Refresh BEDDING Simple&Opulence 100% Linen Duvet Cover Set 3pcs Basi…" at bounding box center [675, 27] width 871 height 38
click at [1095, 31] on icon "close" at bounding box center [1102, 26] width 15 height 15
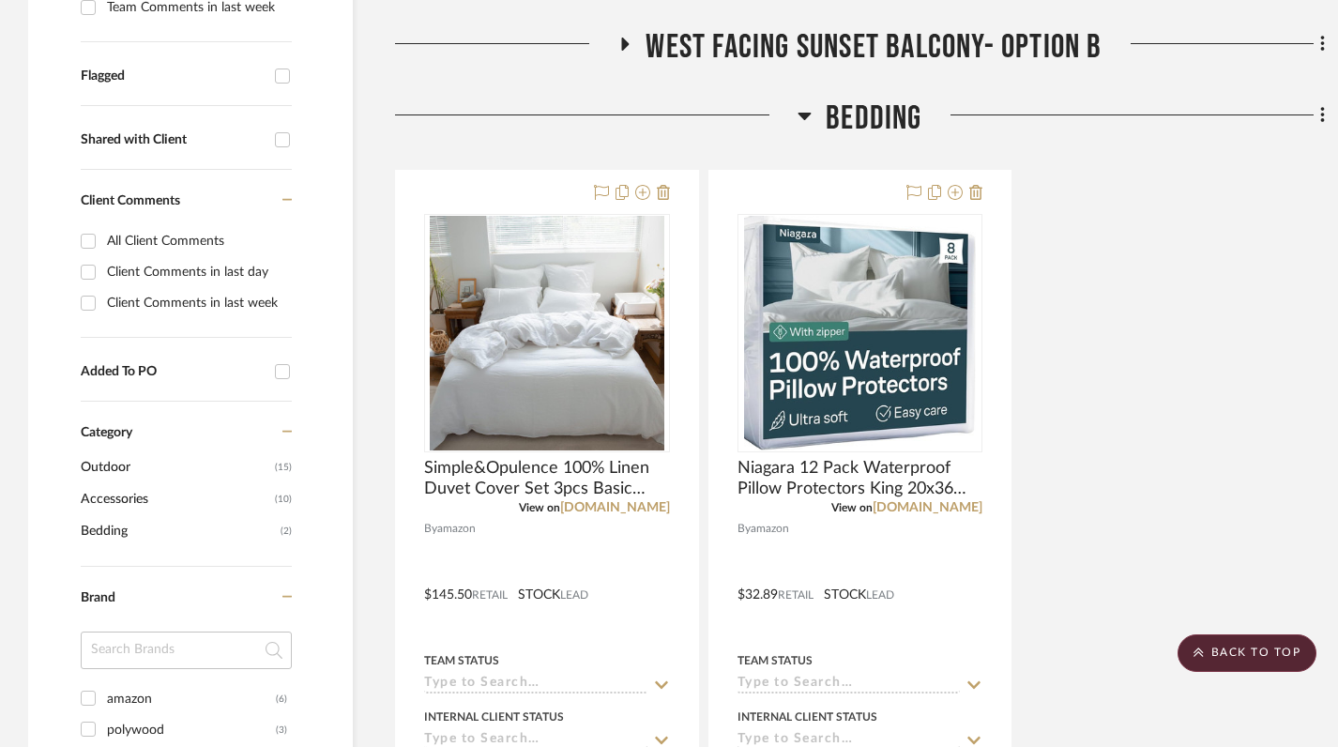
scroll to position [0, 0]
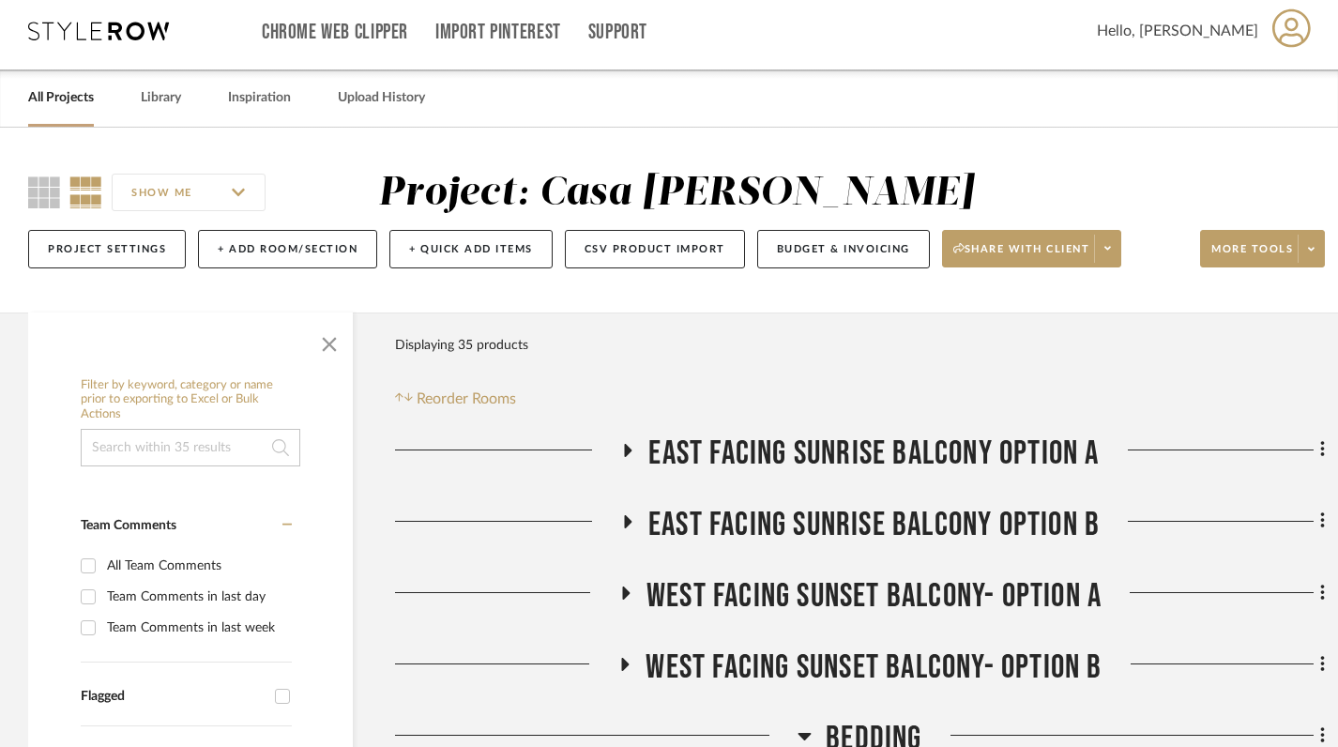
scroll to position [8, 0]
